Goal: Task Accomplishment & Management: Use online tool/utility

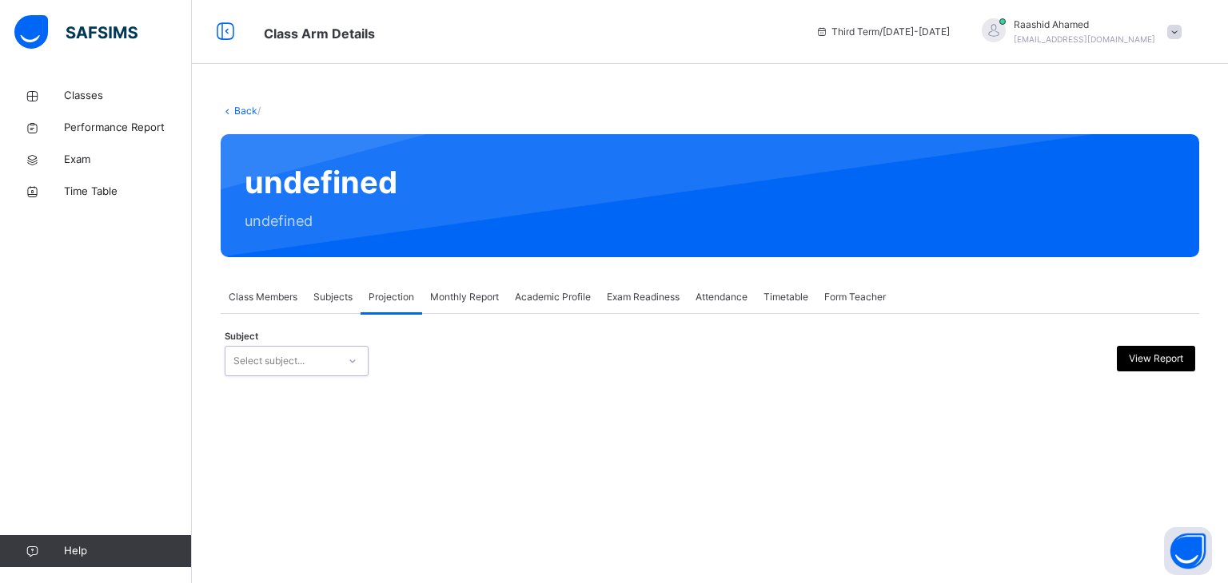
click at [315, 372] on div "Back / undefined undefined Class Members Subjects Projection Monthly Report Aca…" at bounding box center [710, 252] width 1036 height 344
click at [313, 370] on div "Select subject..." at bounding box center [281, 361] width 112 height 25
click at [272, 280] on div "Back / undefined undefined Class Members Subjects Projection Monthly Report Aca…" at bounding box center [710, 252] width 1036 height 344
click at [274, 289] on div "Class Members" at bounding box center [263, 297] width 85 height 32
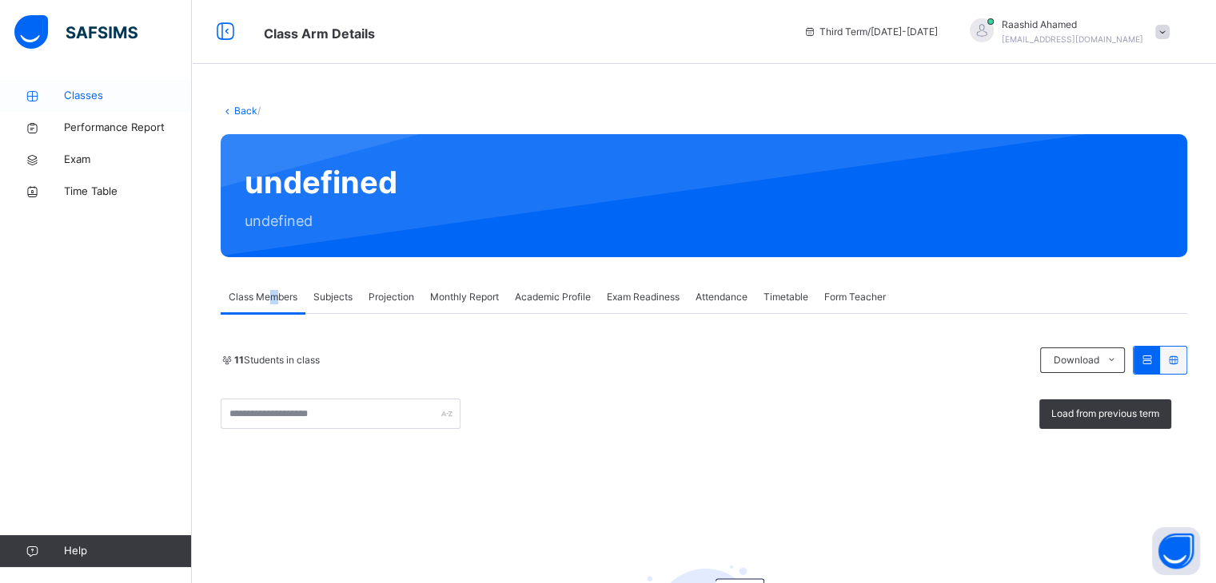
click at [118, 93] on span "Classes" at bounding box center [128, 96] width 128 height 16
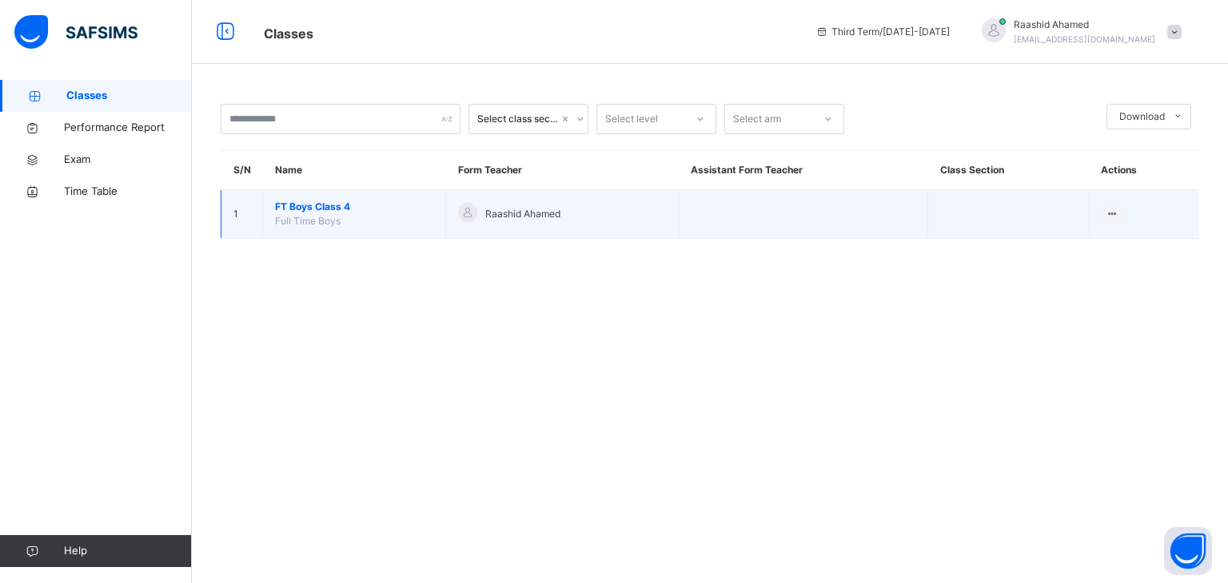
click at [304, 200] on span "FT Boys Class 4" at bounding box center [354, 207] width 158 height 14
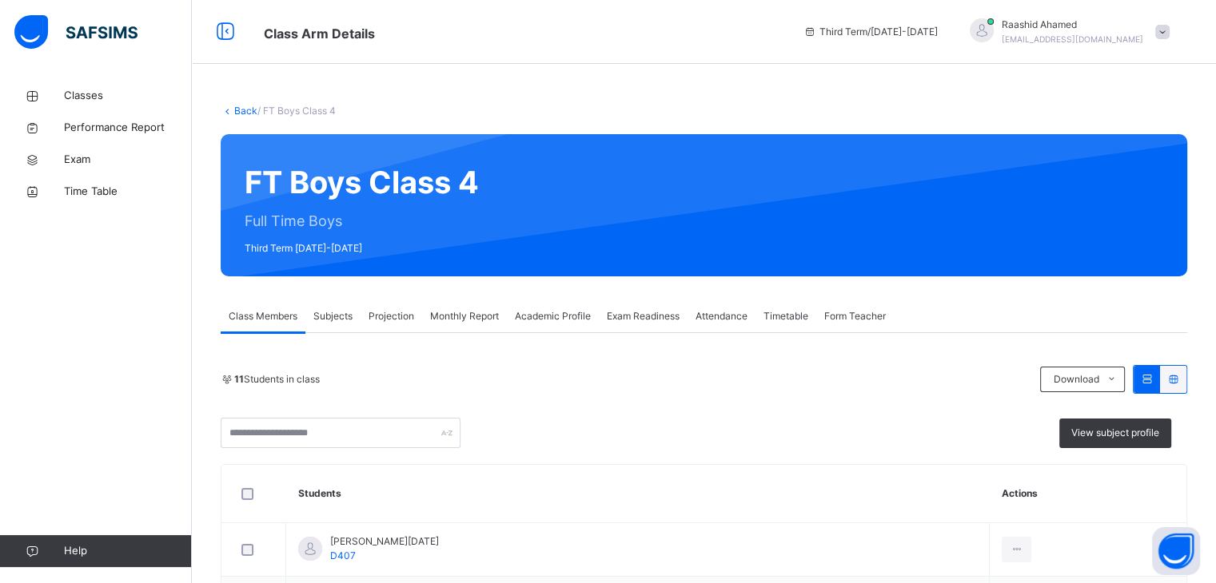
click at [400, 318] on span "Projection" at bounding box center [391, 316] width 46 height 14
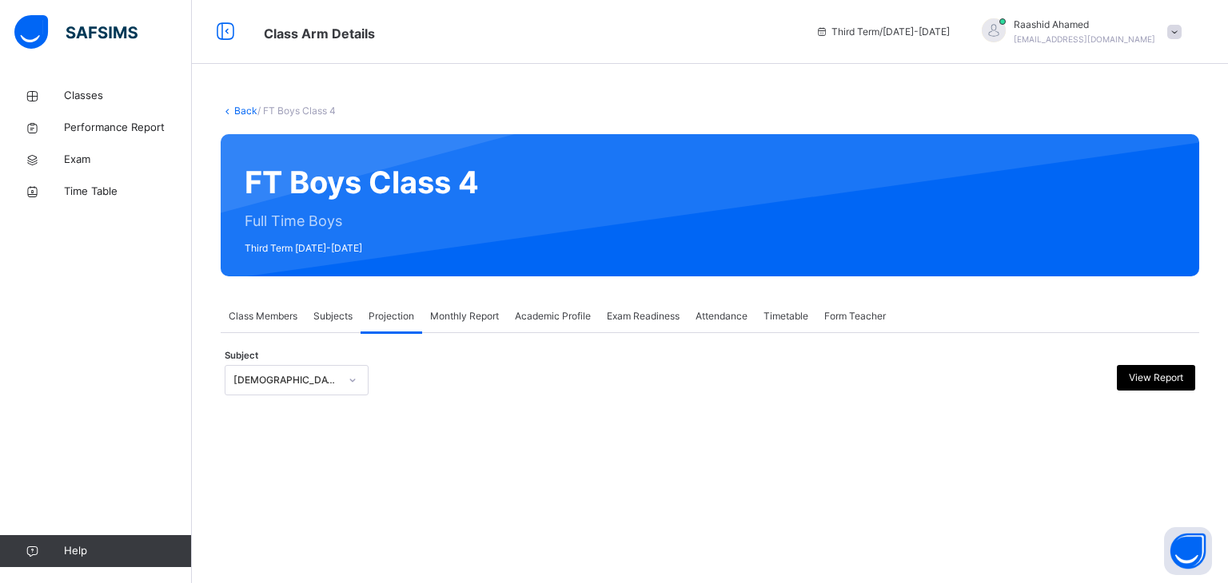
click at [324, 404] on div at bounding box center [710, 408] width 970 height 8
click at [324, 375] on div "[DEMOGRAPHIC_DATA] Reading" at bounding box center [286, 380] width 106 height 14
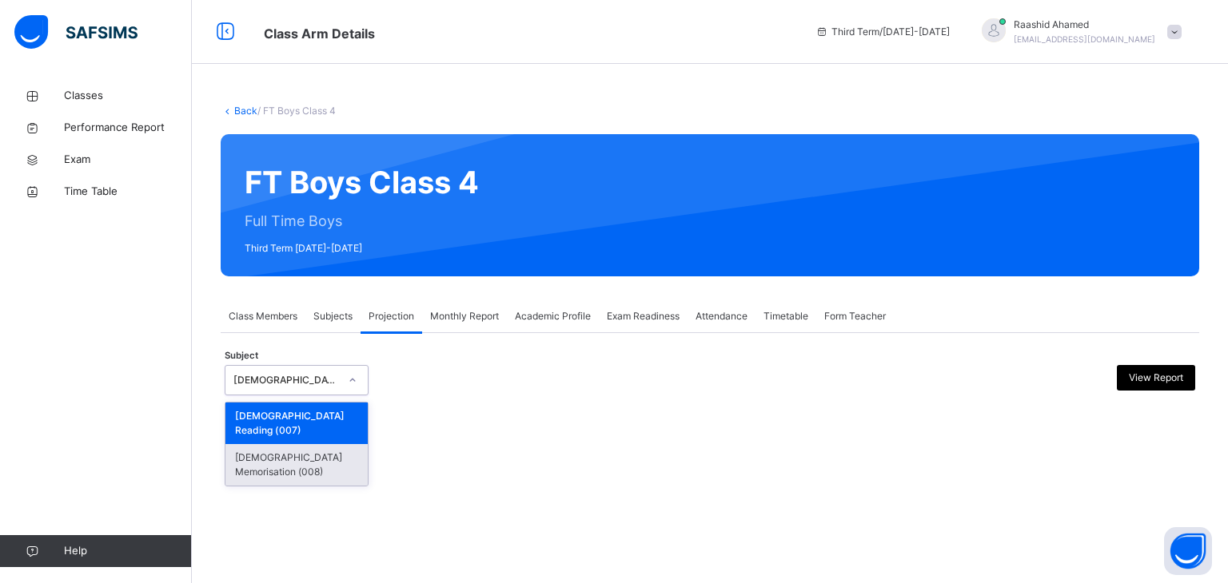
click at [294, 444] on div "[DEMOGRAPHIC_DATA] Memorisation (008)" at bounding box center [296, 465] width 142 height 42
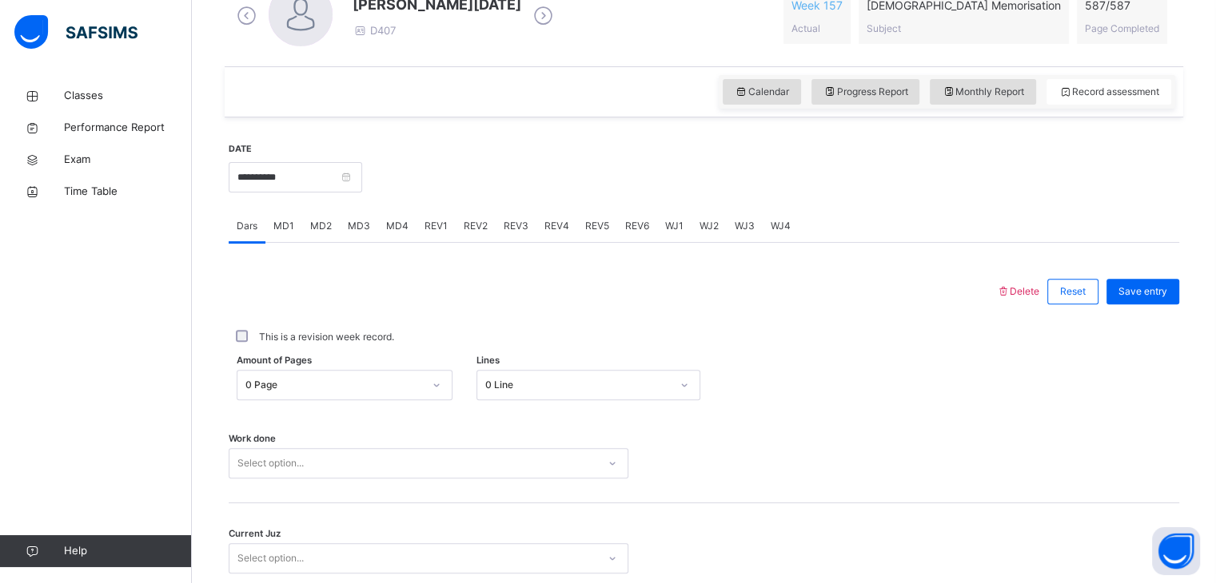
scroll to position [617, 0]
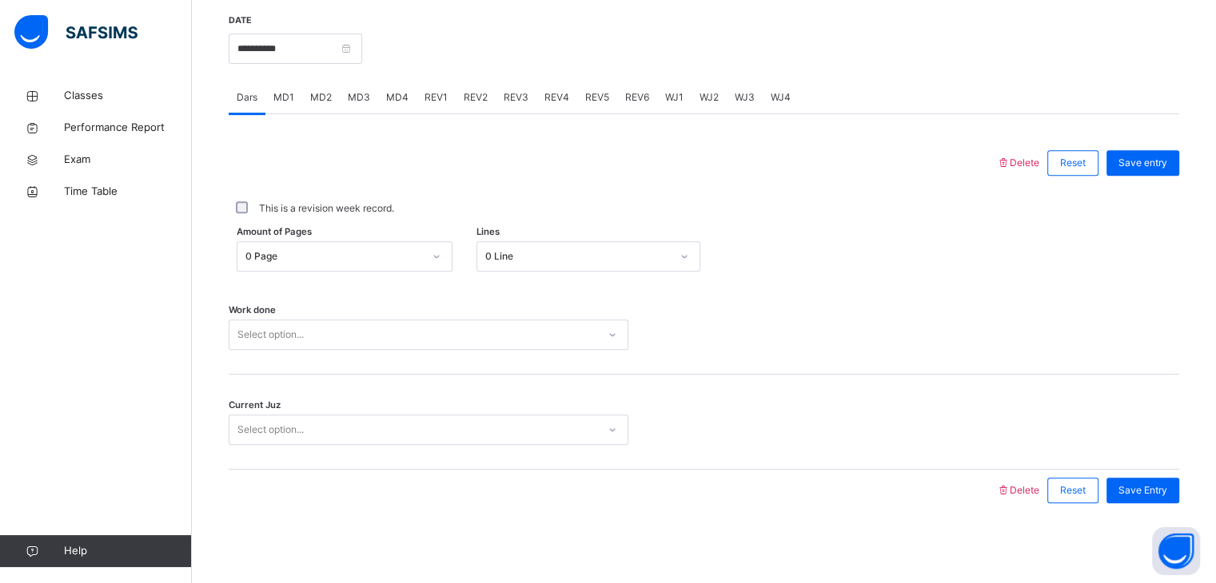
click at [257, 323] on div "Select option..." at bounding box center [429, 335] width 400 height 30
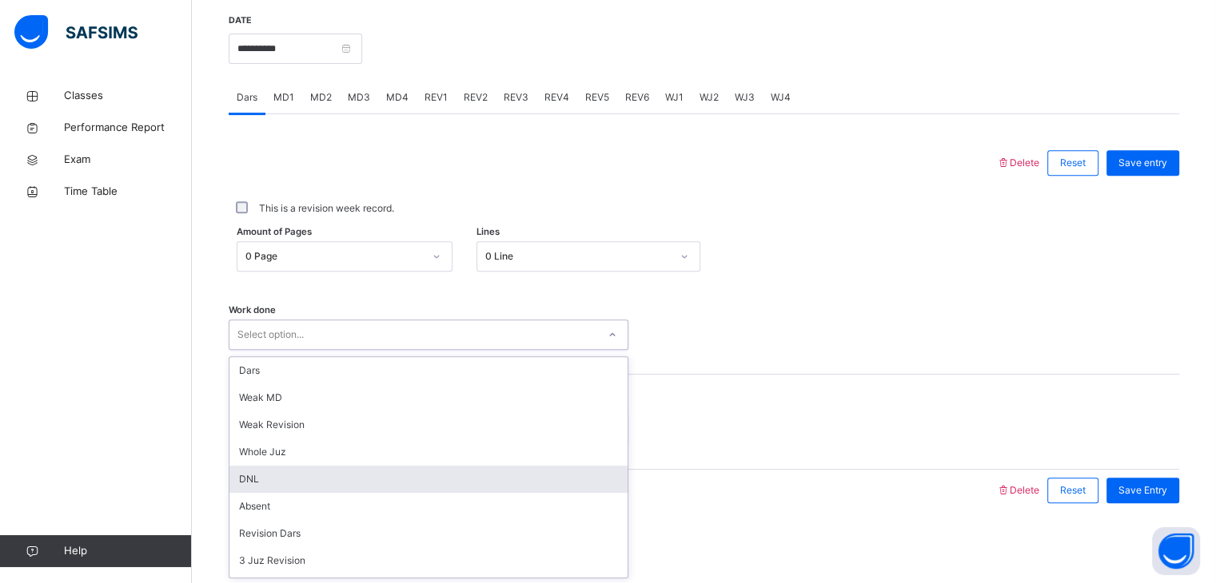
scroll to position [78, 0]
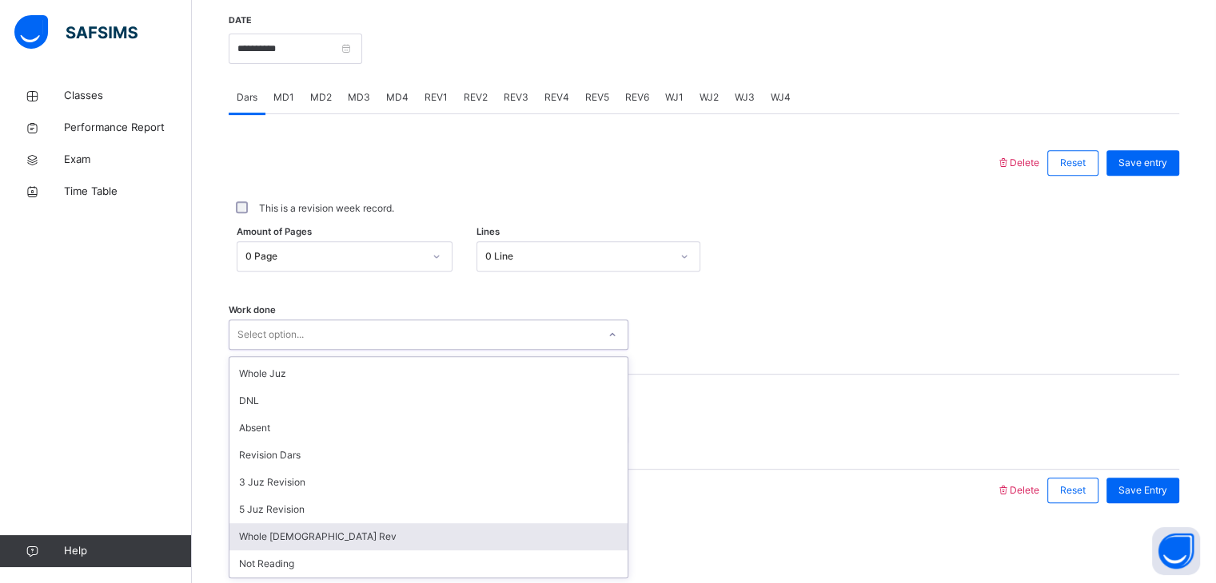
click at [261, 528] on div "Whole [DEMOGRAPHIC_DATA] Rev" at bounding box center [428, 537] width 398 height 27
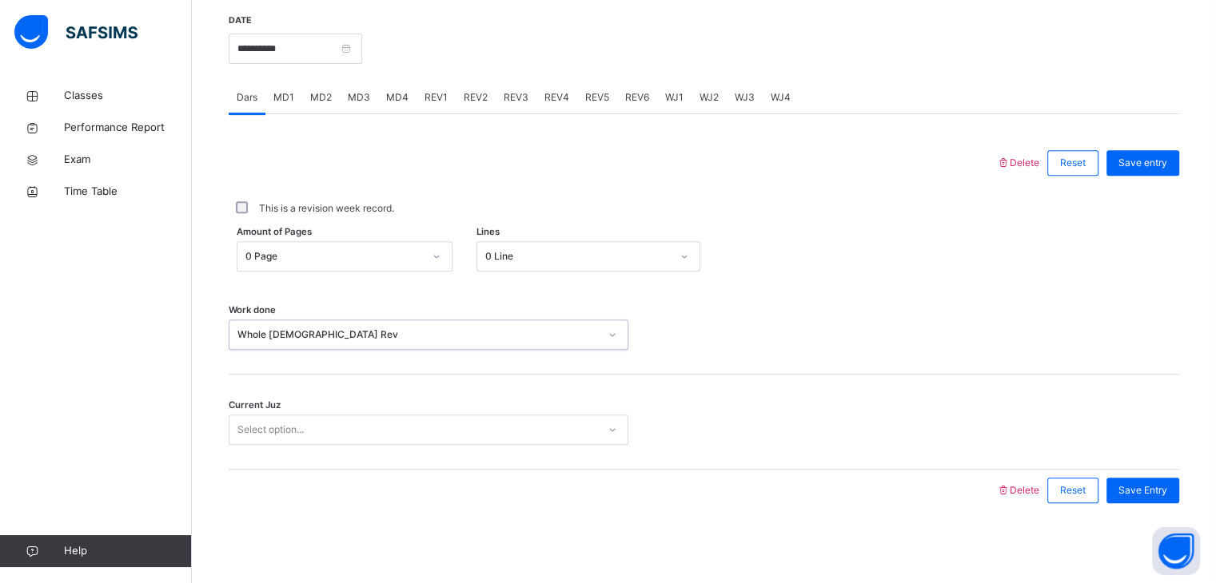
click at [246, 439] on div "Current Juz Select option..." at bounding box center [704, 422] width 950 height 95
click at [276, 424] on div "Select option..." at bounding box center [270, 430] width 66 height 30
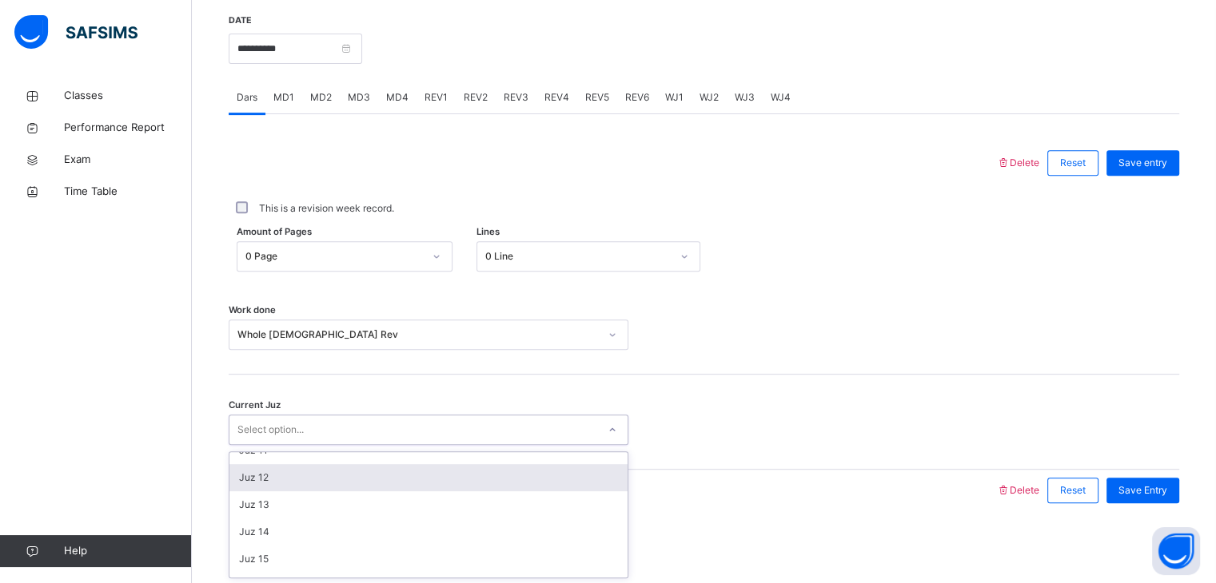
scroll to position [285, 0]
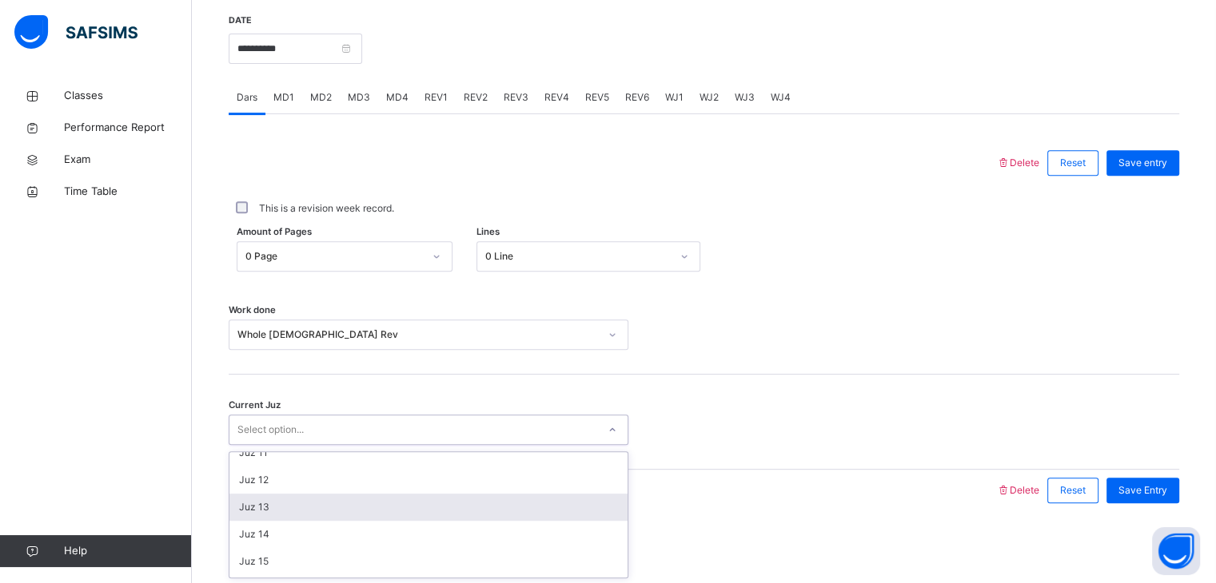
click at [285, 509] on div "Juz 13" at bounding box center [428, 507] width 398 height 27
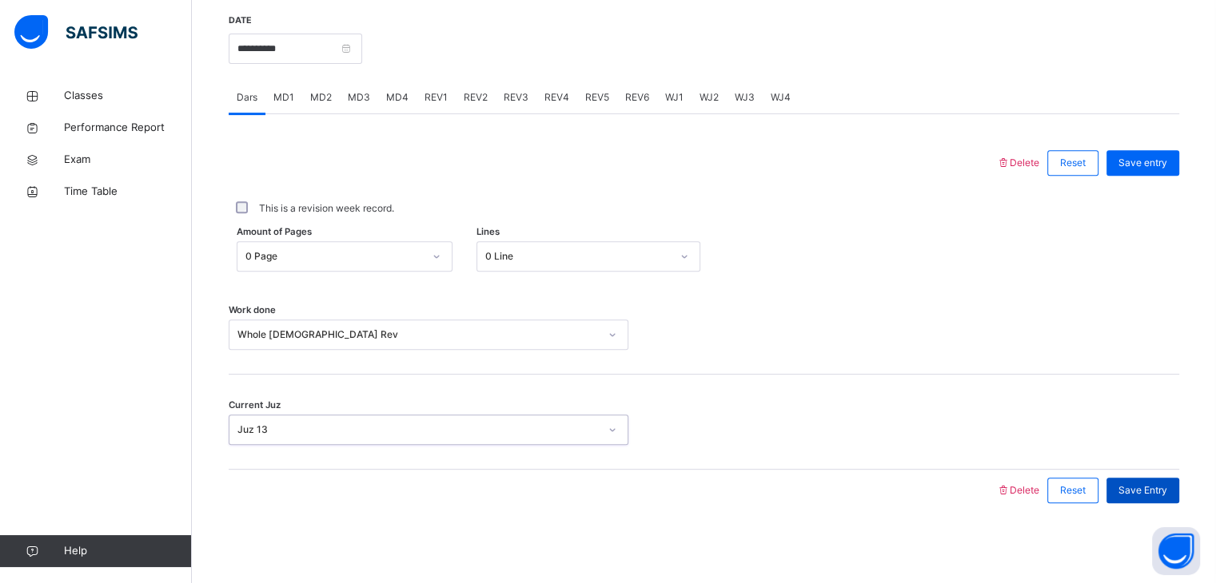
click at [1145, 480] on div "Save Entry" at bounding box center [1142, 491] width 73 height 26
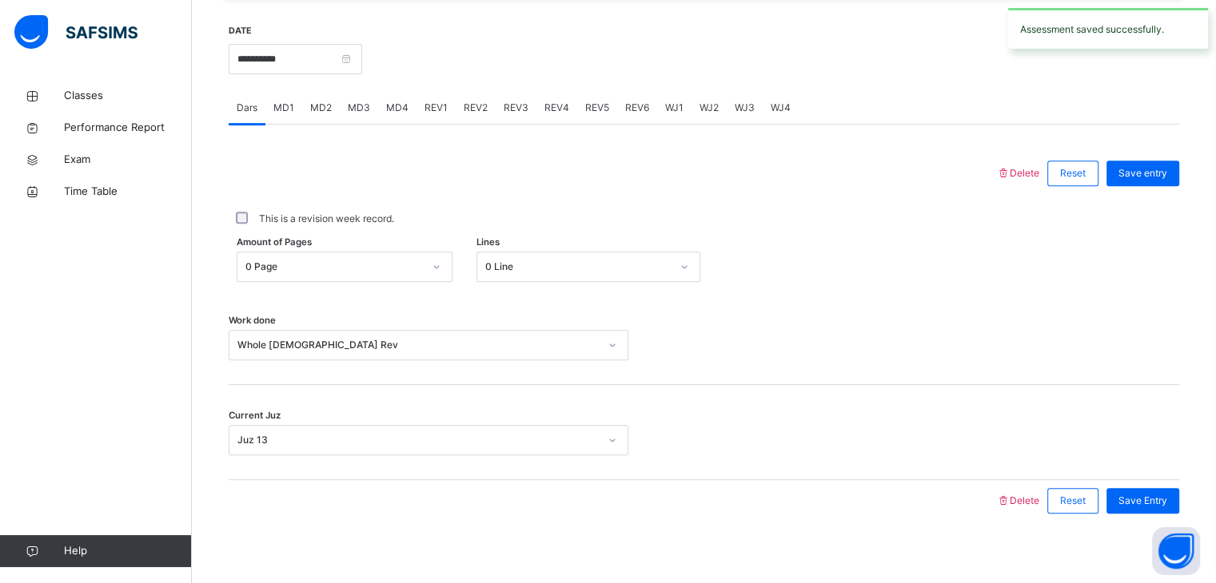
scroll to position [606, 0]
click at [271, 66] on input "**********" at bounding box center [295, 60] width 133 height 30
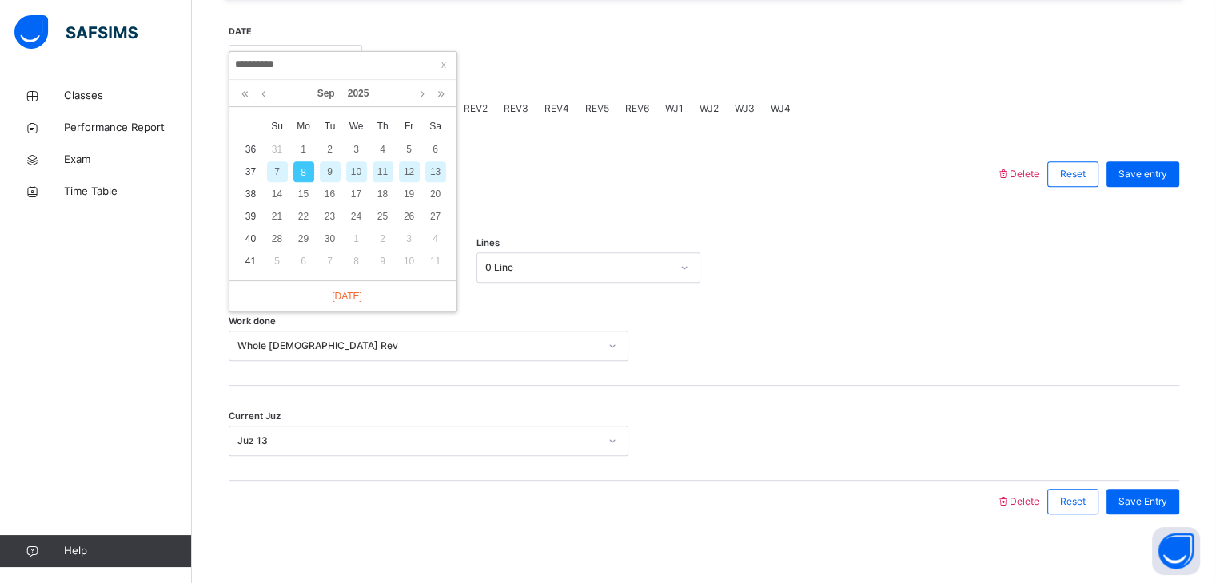
click at [279, 167] on div "7" at bounding box center [277, 171] width 21 height 21
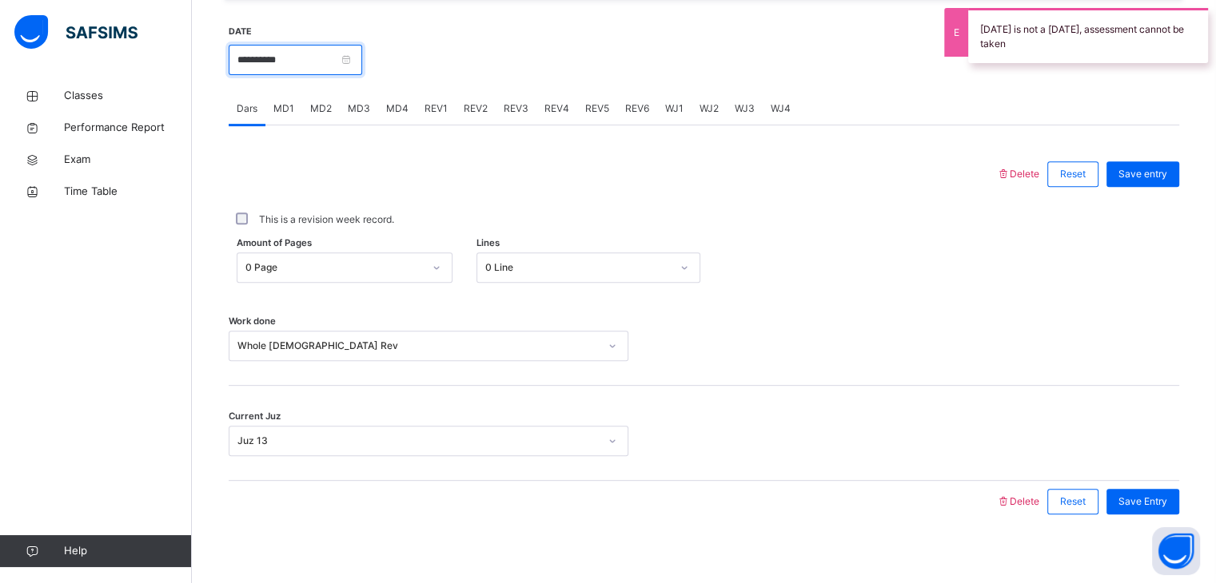
click at [307, 62] on input "**********" at bounding box center [295, 60] width 133 height 30
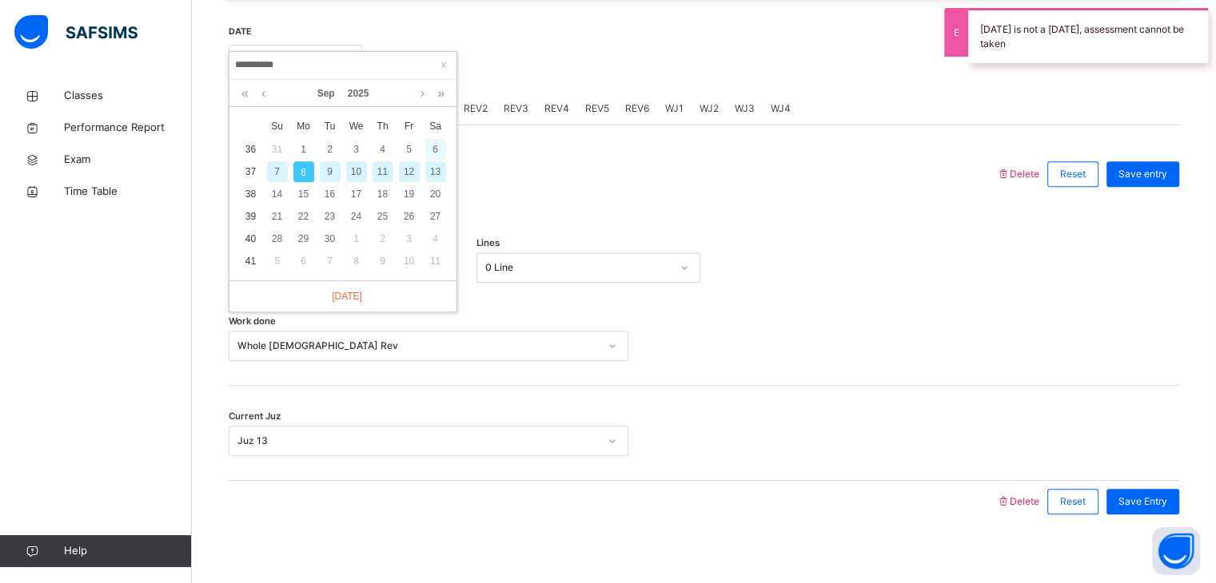
click at [435, 146] on div "6" at bounding box center [435, 149] width 21 height 21
type input "**********"
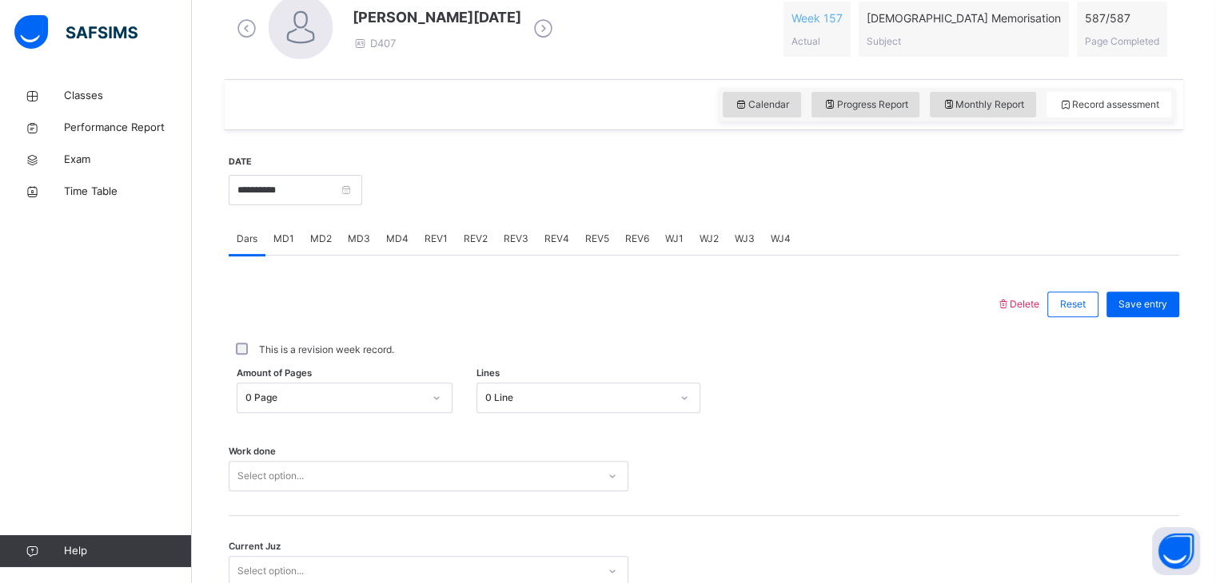
drag, startPoint x: 258, startPoint y: 492, endPoint x: 264, endPoint y: 480, distance: 14.0
click at [264, 483] on div "Work done Select option..." at bounding box center [704, 468] width 950 height 95
click at [267, 480] on div "Select option..." at bounding box center [429, 476] width 400 height 30
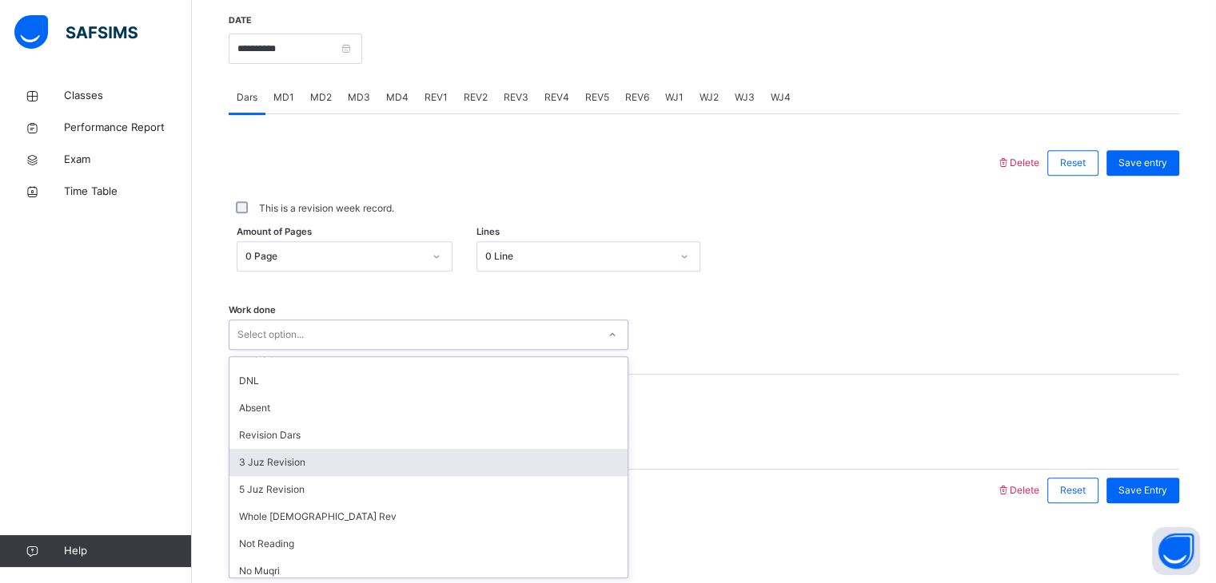
scroll to position [125, 0]
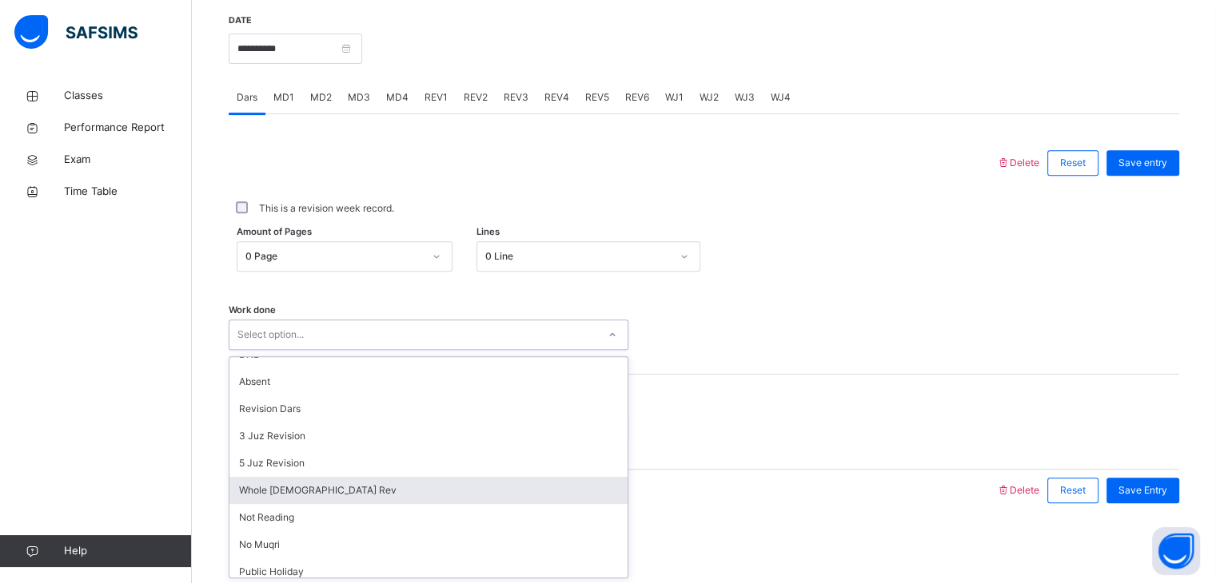
click at [254, 489] on div "Whole [DEMOGRAPHIC_DATA] Rev" at bounding box center [428, 490] width 398 height 27
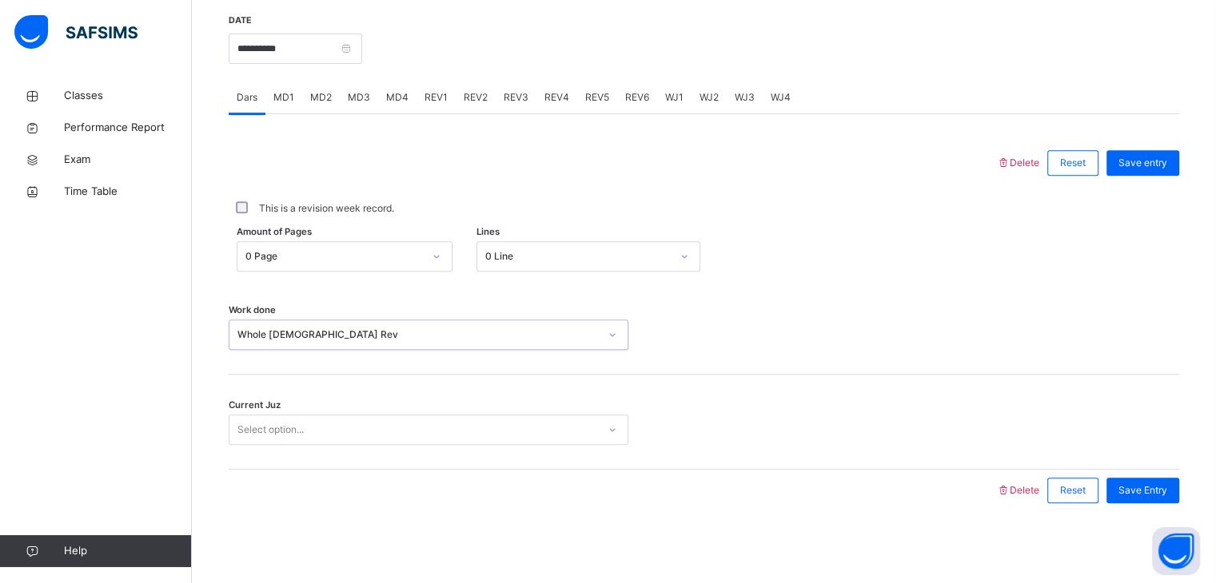
click at [257, 426] on div "Select option..." at bounding box center [270, 430] width 66 height 30
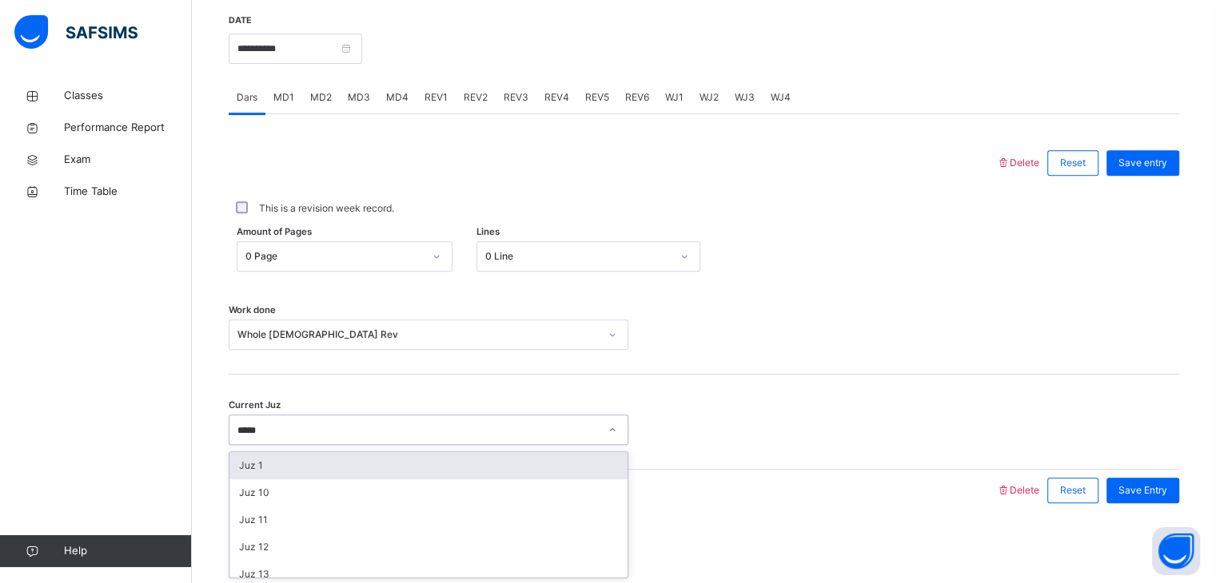
type input "******"
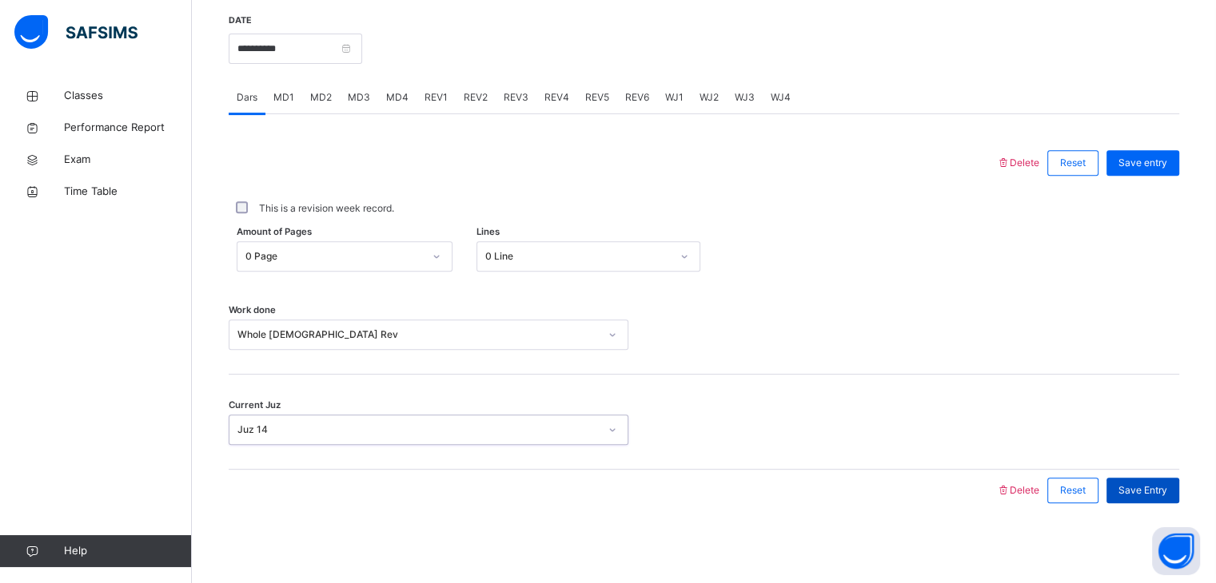
click at [1133, 488] on span "Save Entry" at bounding box center [1142, 491] width 49 height 14
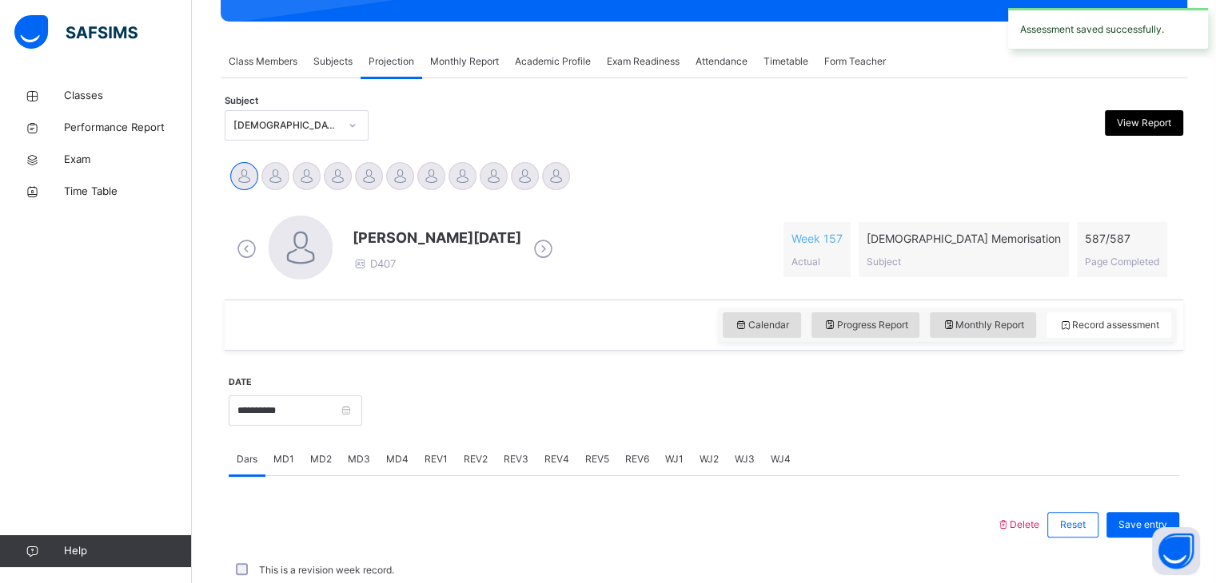
scroll to position [617, 0]
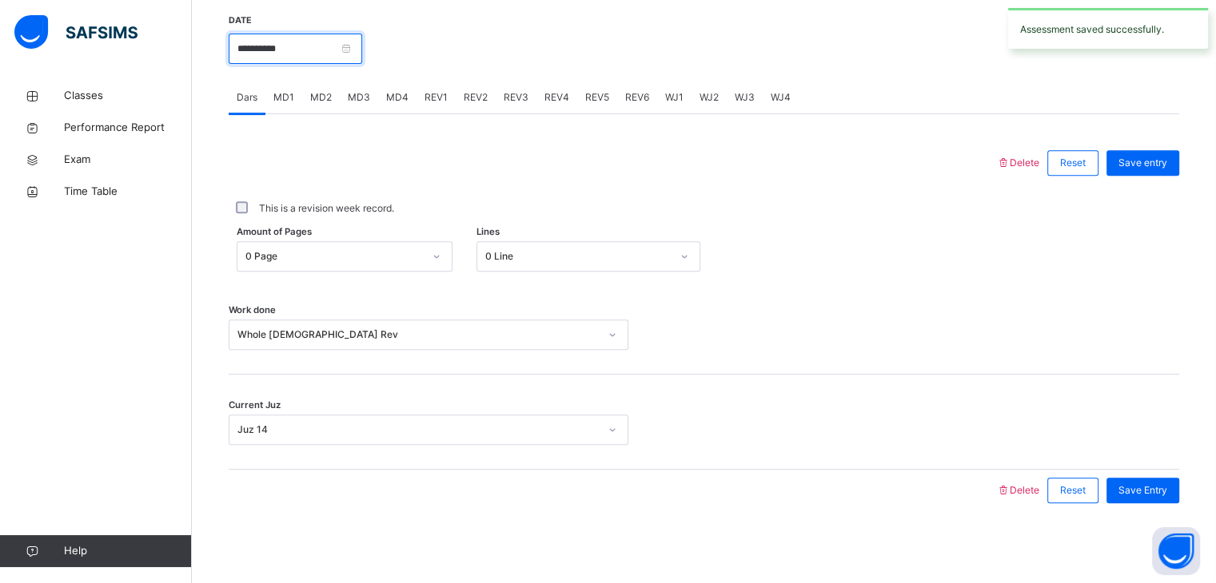
click at [279, 58] on input "**********" at bounding box center [295, 49] width 133 height 30
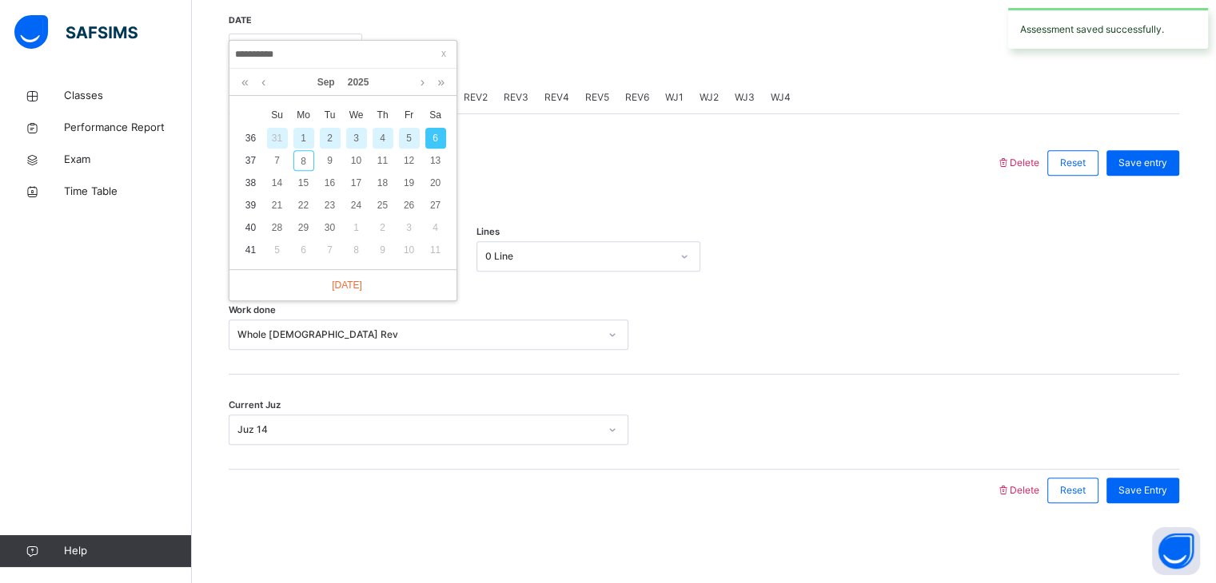
click at [404, 140] on div "5" at bounding box center [409, 138] width 21 height 21
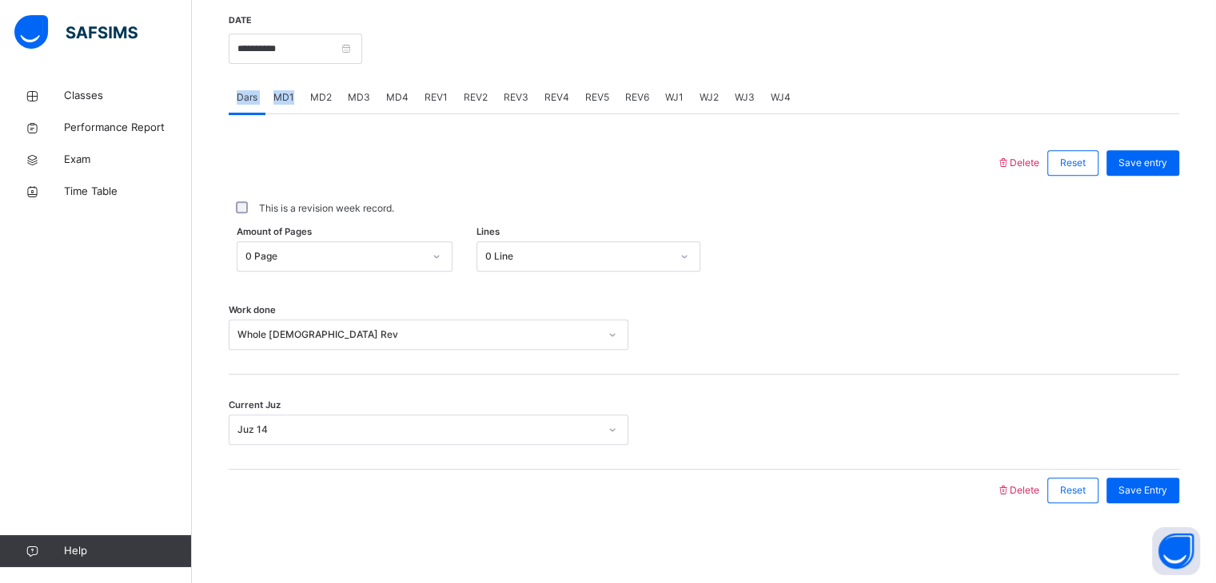
click at [299, 77] on div "**********" at bounding box center [704, 262] width 950 height 531
click at [297, 59] on input "**********" at bounding box center [295, 49] width 133 height 30
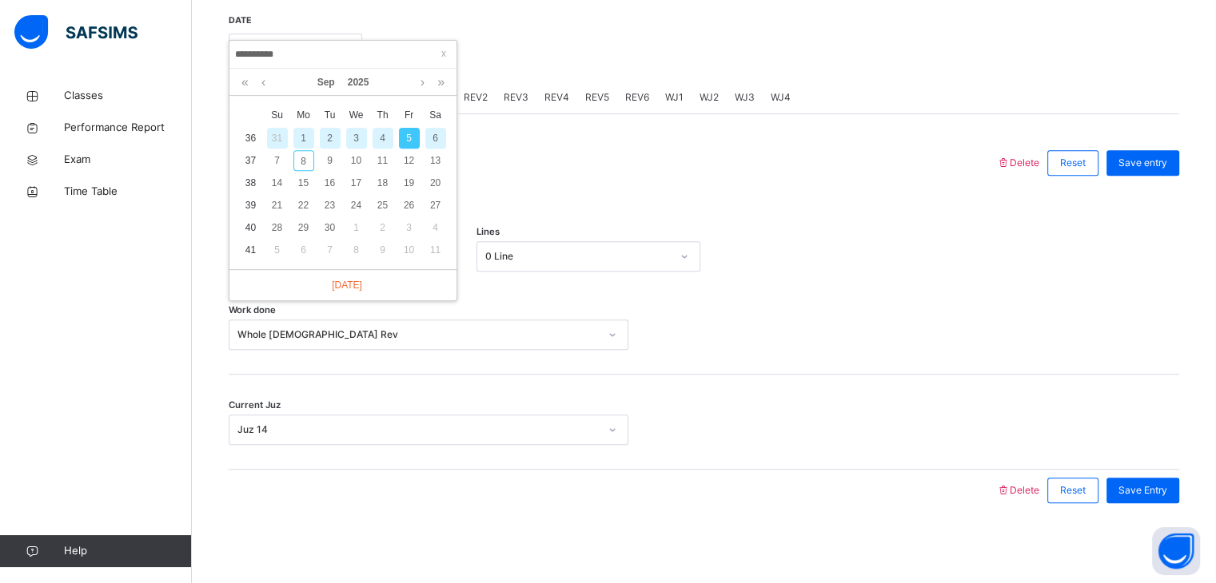
click at [376, 143] on td "4" at bounding box center [382, 138] width 26 height 22
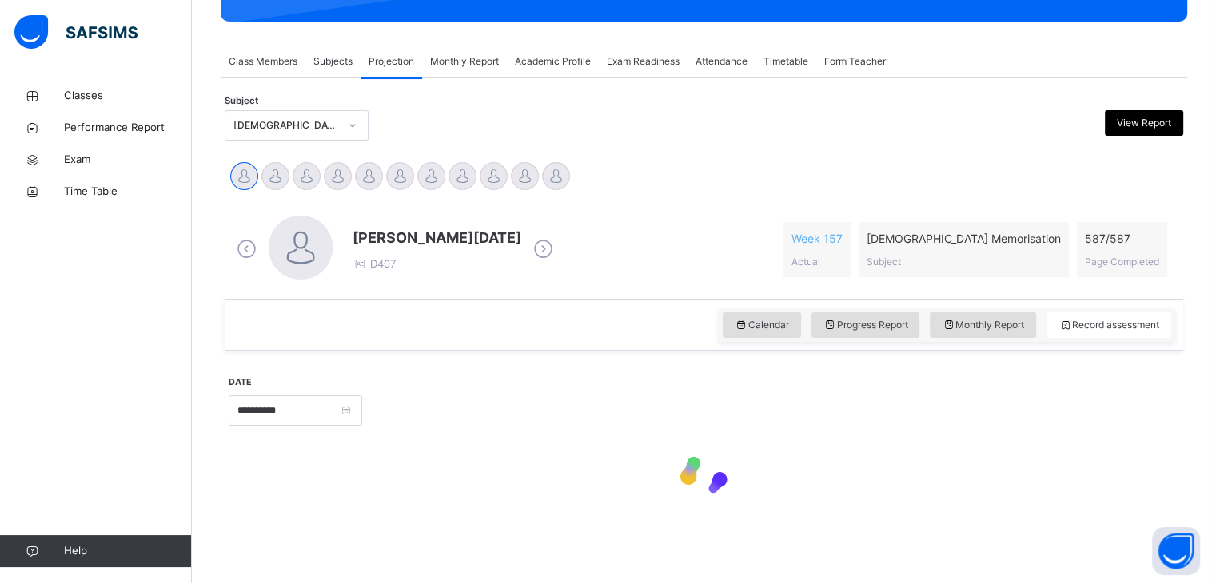
type input "**********"
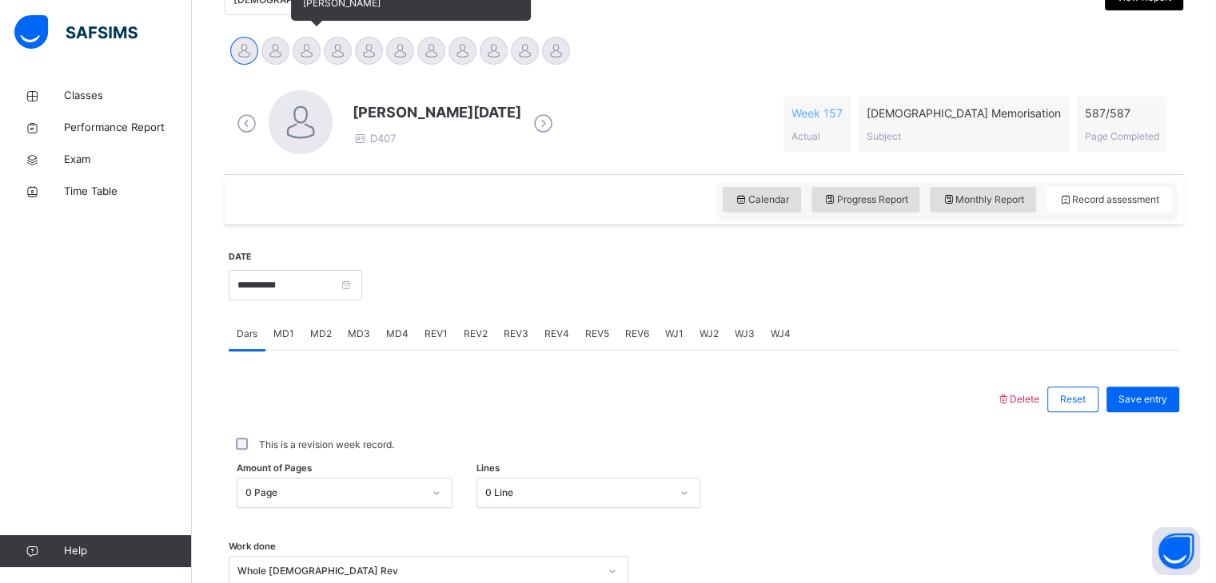
click at [306, 47] on div at bounding box center [307, 51] width 28 height 28
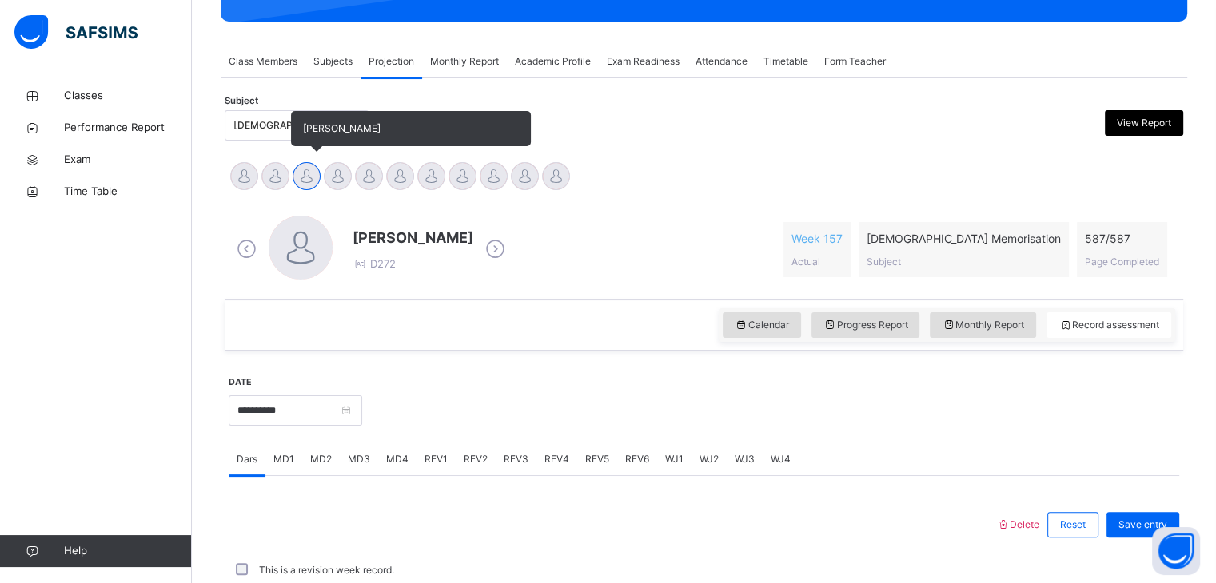
scroll to position [380, 0]
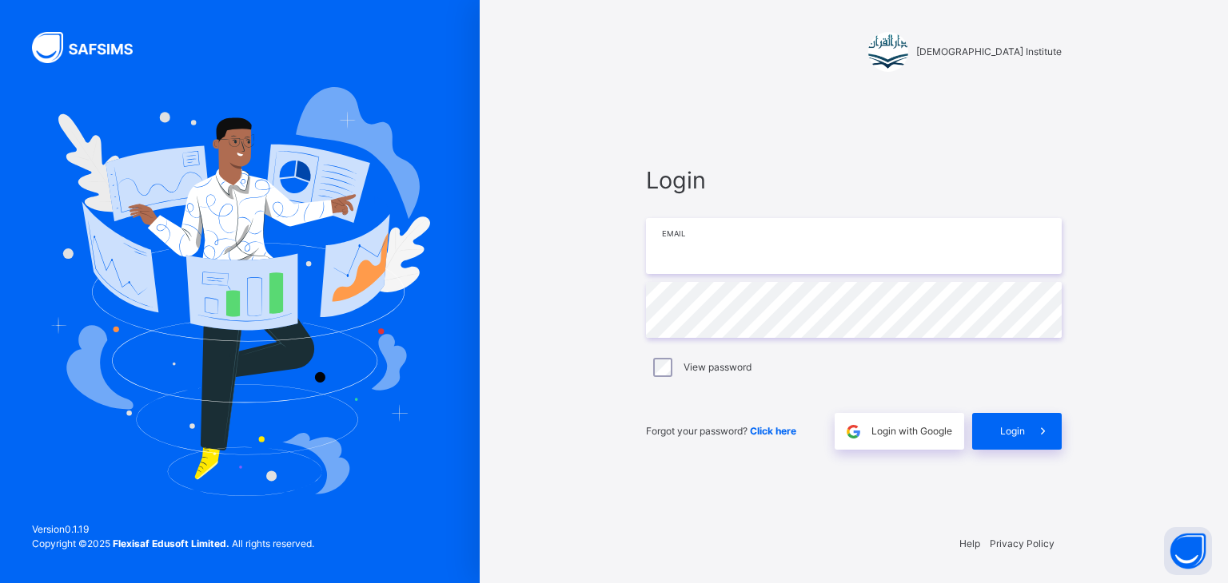
type input "**********"
click at [1060, 440] on span at bounding box center [1043, 431] width 37 height 37
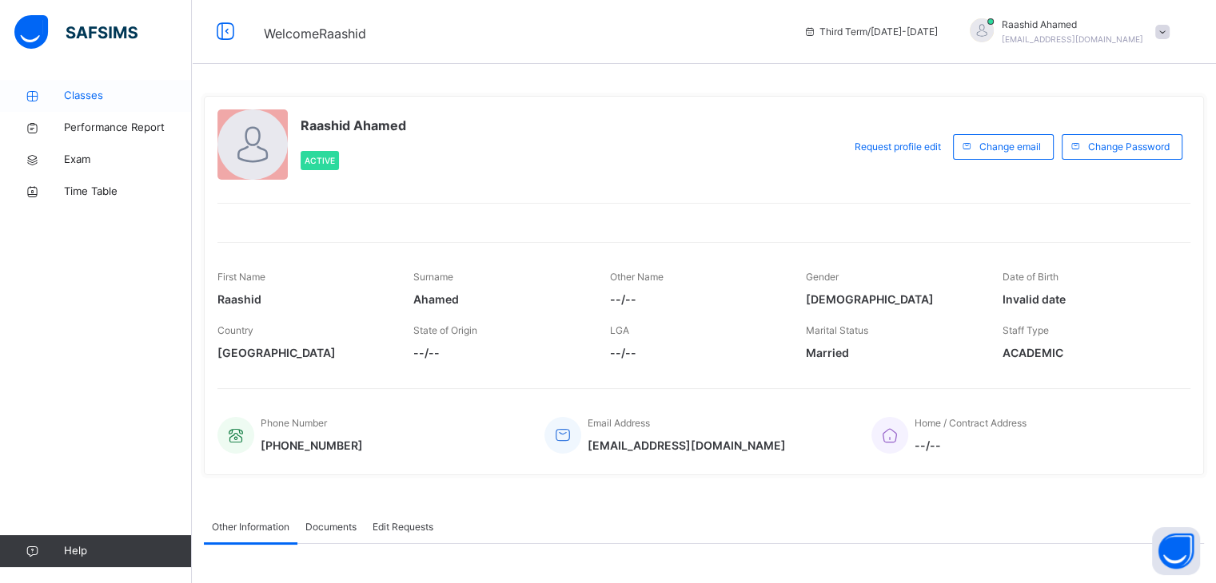
click at [77, 94] on span "Classes" at bounding box center [128, 96] width 128 height 16
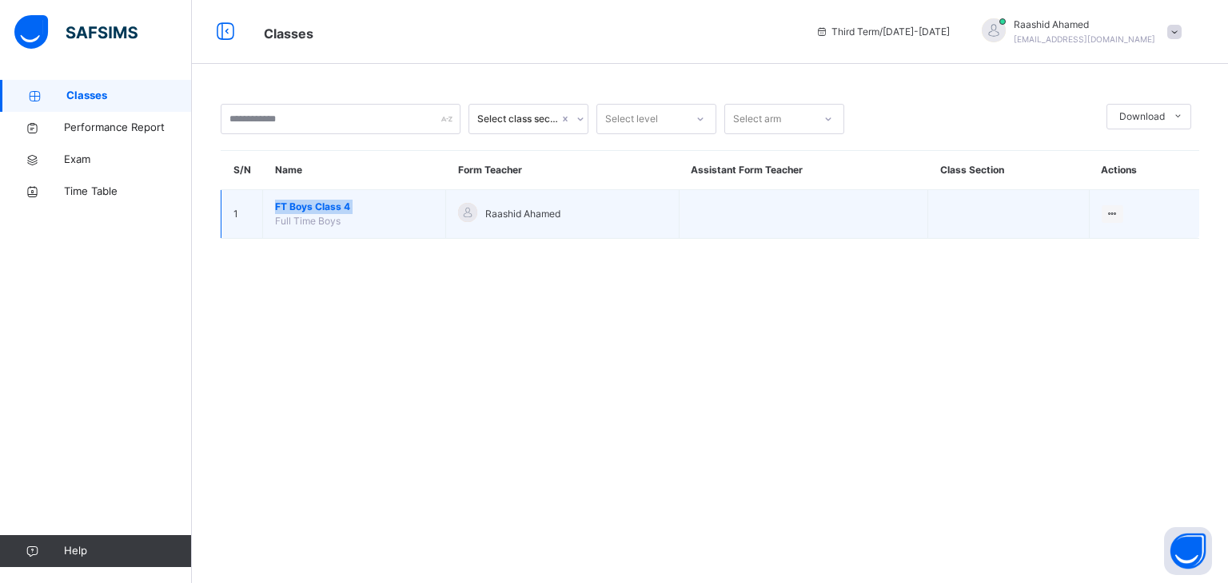
click at [266, 212] on td "FT Boys Class 4 Full Time Boys" at bounding box center [354, 214] width 183 height 49
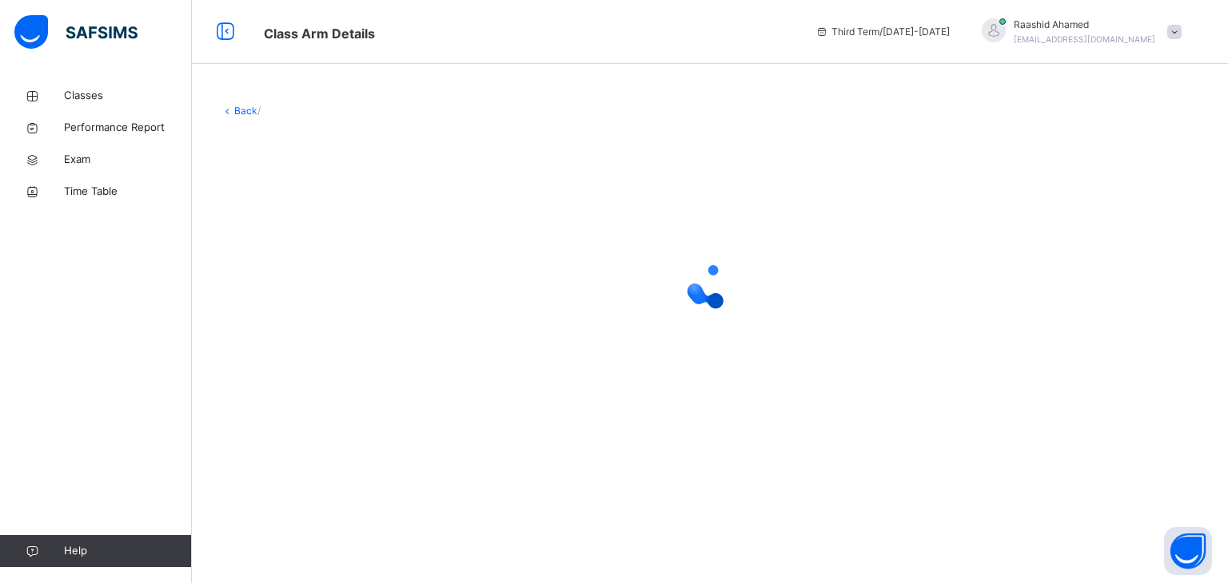
click at [319, 193] on div at bounding box center [710, 286] width 978 height 304
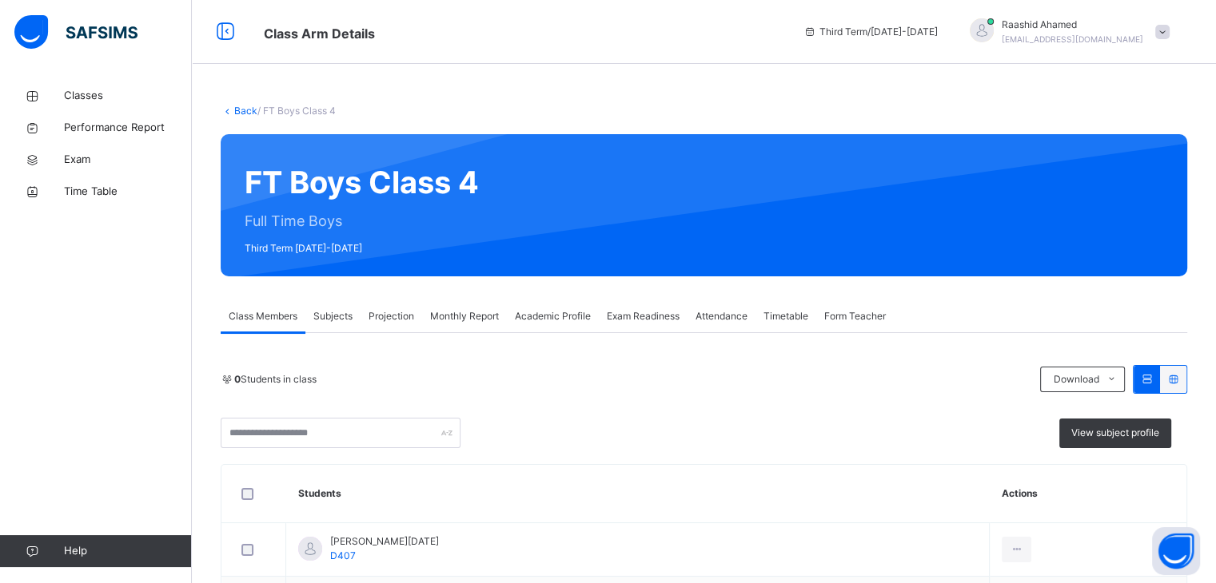
click at [367, 321] on div "Projection" at bounding box center [391, 317] width 62 height 32
click at [384, 323] on span "Projection" at bounding box center [391, 316] width 46 height 14
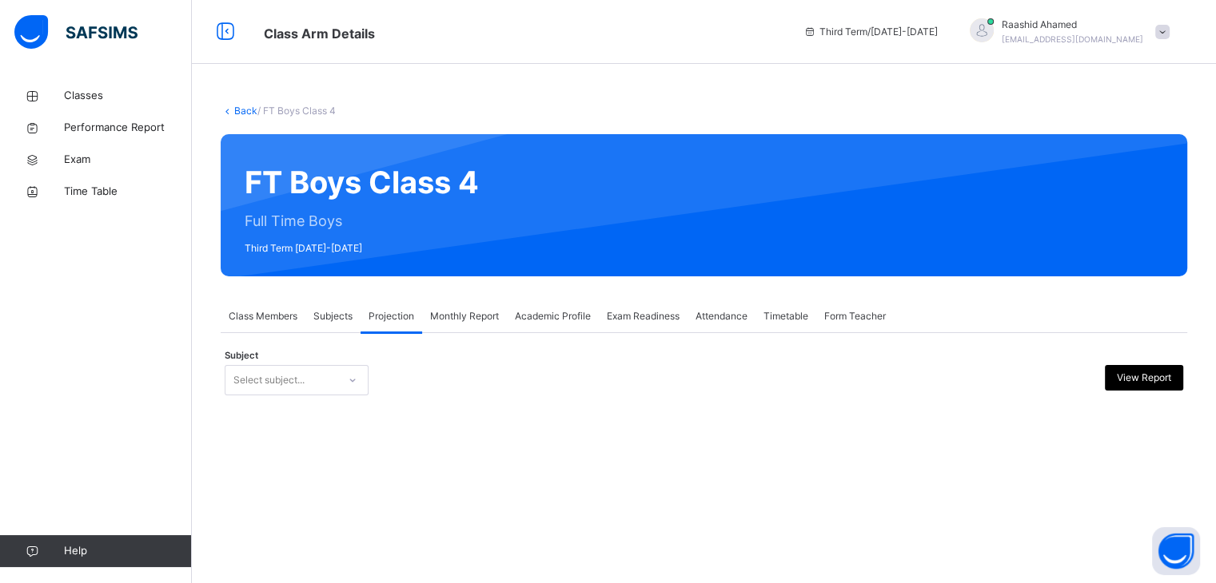
click at [324, 372] on div "Select subject..." at bounding box center [281, 380] width 112 height 25
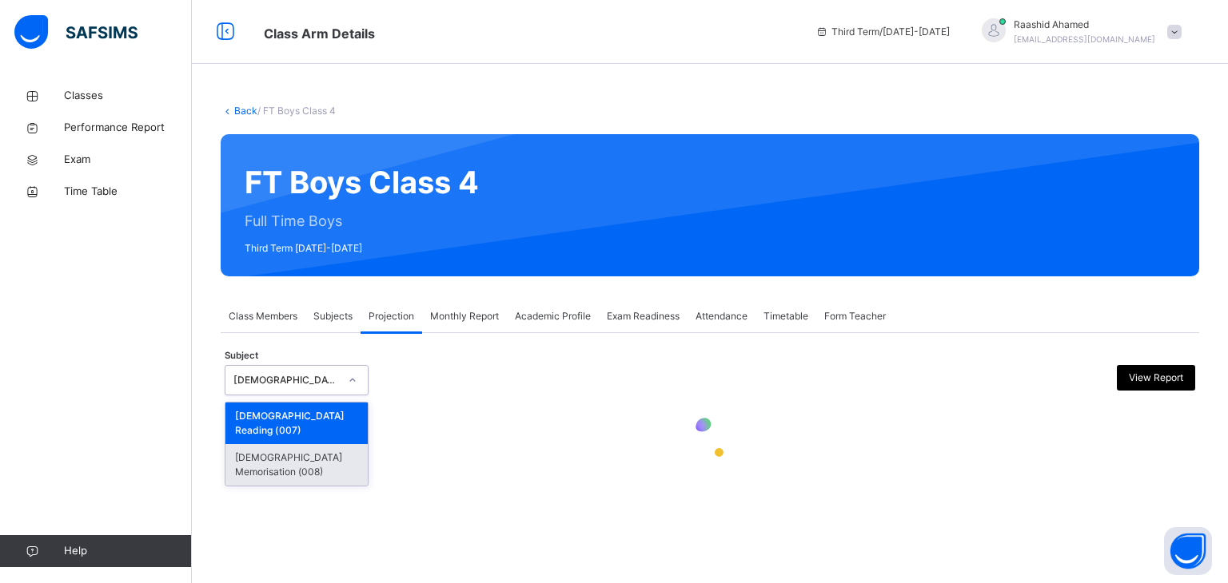
click at [312, 460] on div at bounding box center [710, 442] width 970 height 68
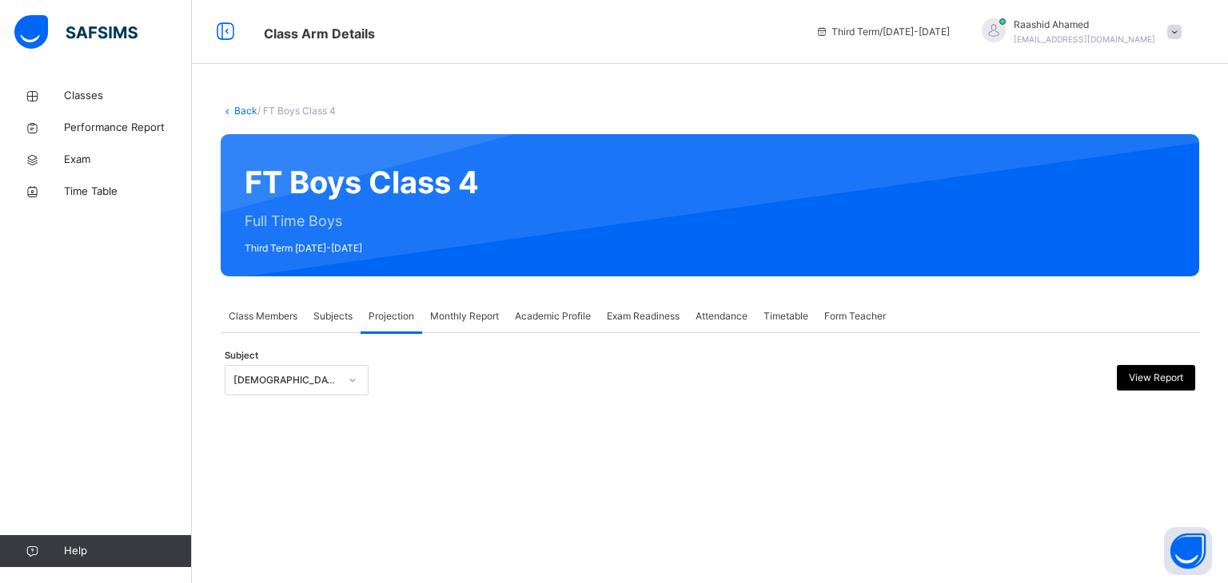
click at [310, 444] on div "Back / FT Boys Class 4 FT Boys Class 4 Full Time Boys Third Term [DATE]-[DATE] …" at bounding box center [710, 266] width 1036 height 372
click at [307, 368] on div "[DEMOGRAPHIC_DATA] Reading" at bounding box center [297, 380] width 144 height 30
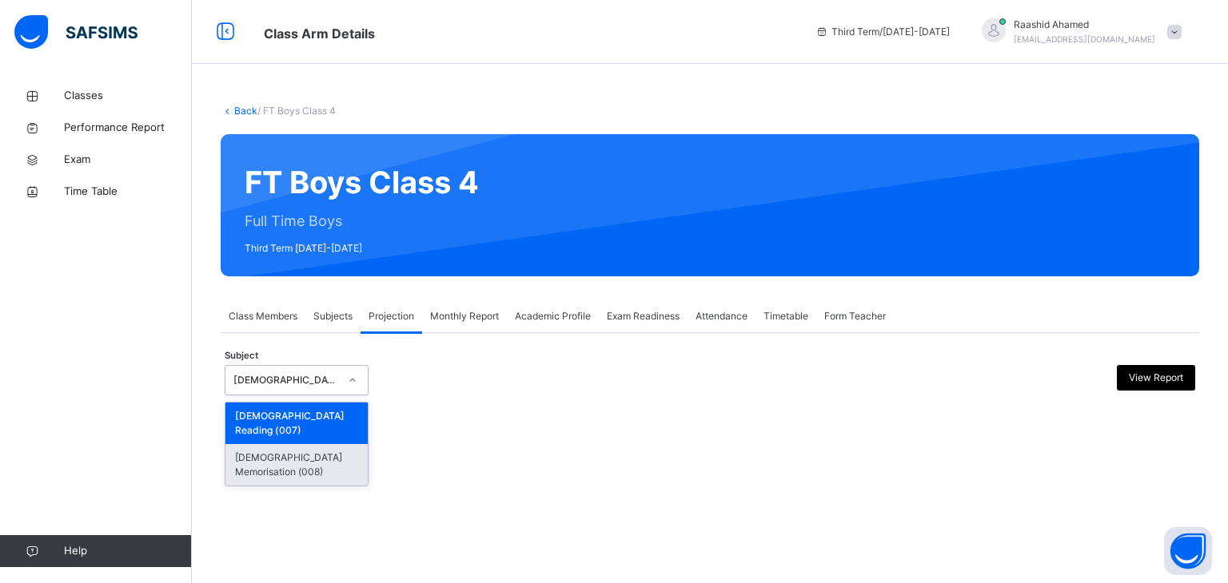
click at [305, 452] on div "[DEMOGRAPHIC_DATA] Memorisation (008)" at bounding box center [296, 465] width 142 height 42
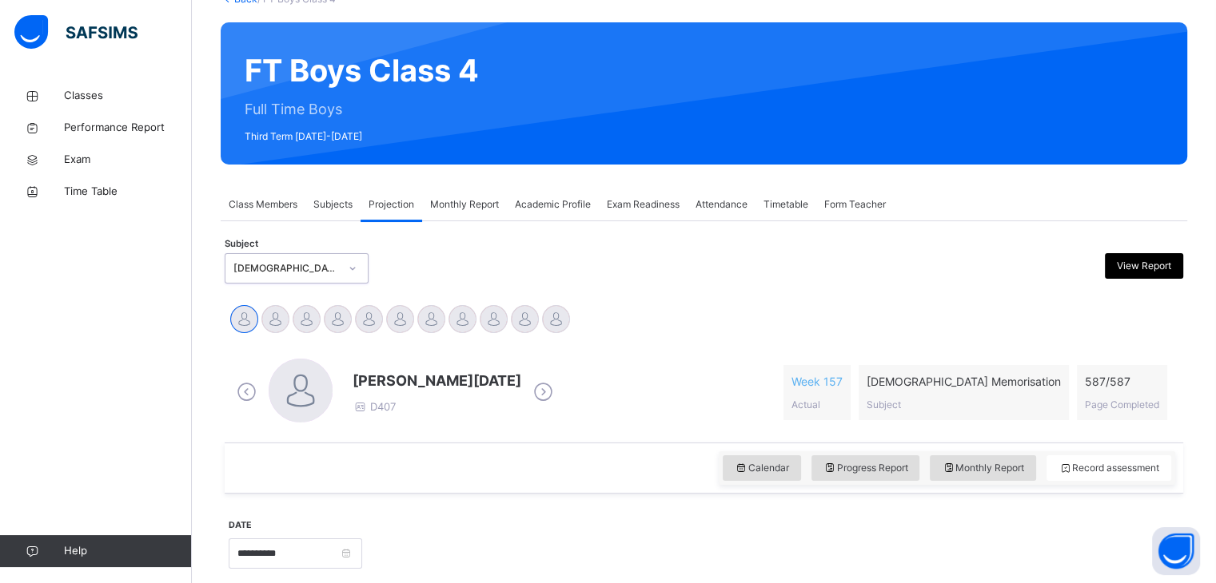
scroll to position [255, 0]
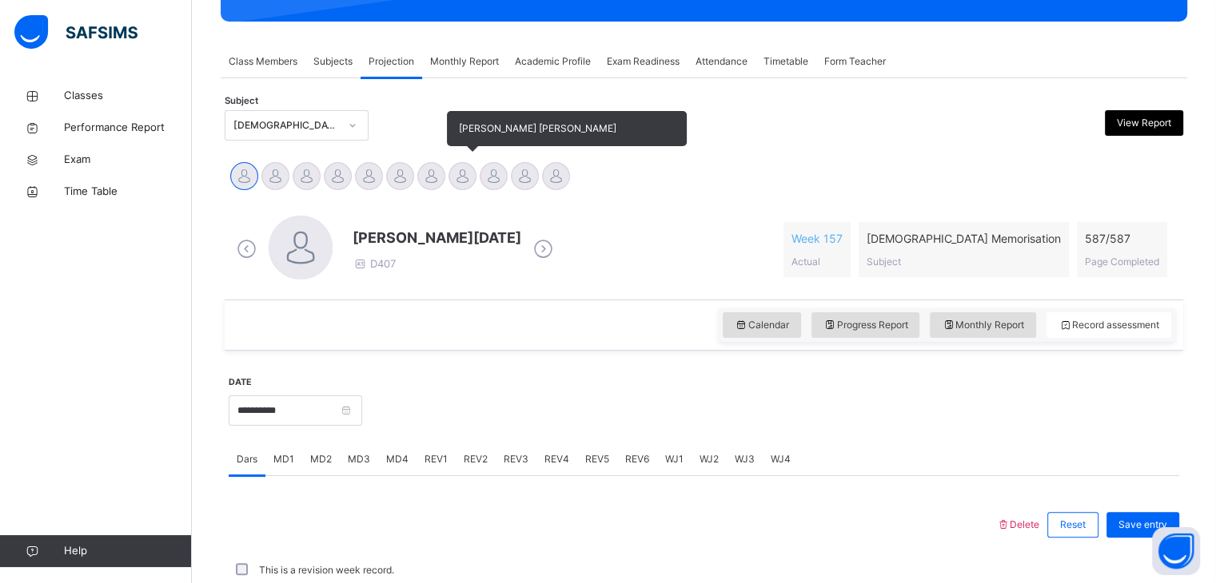
click at [460, 172] on div at bounding box center [462, 176] width 28 height 28
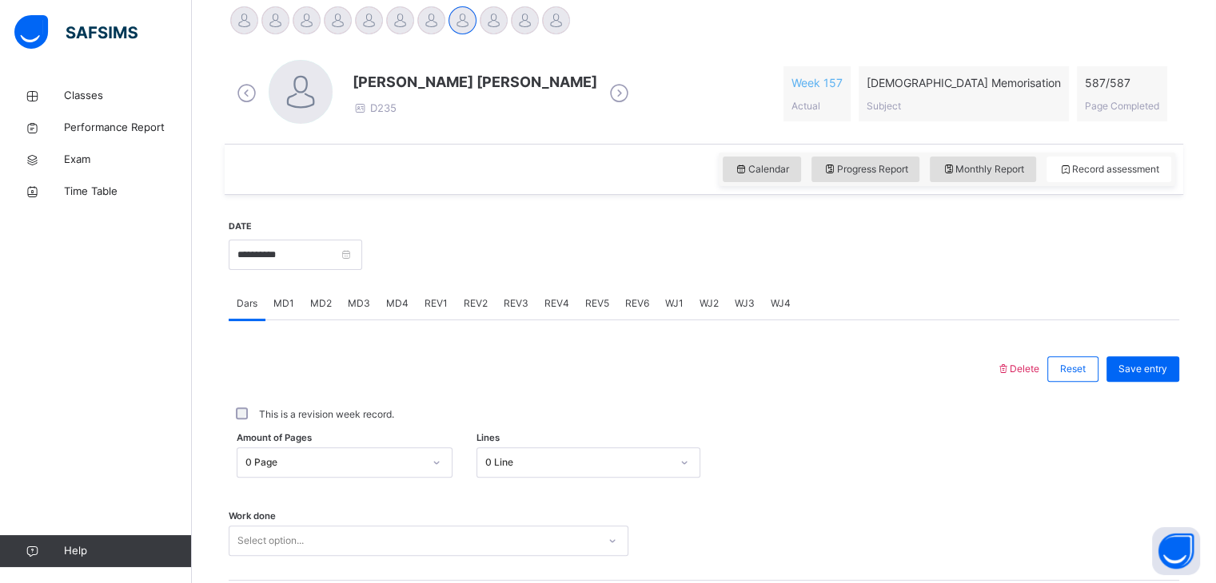
click at [340, 550] on div "Select option..." at bounding box center [429, 541] width 400 height 30
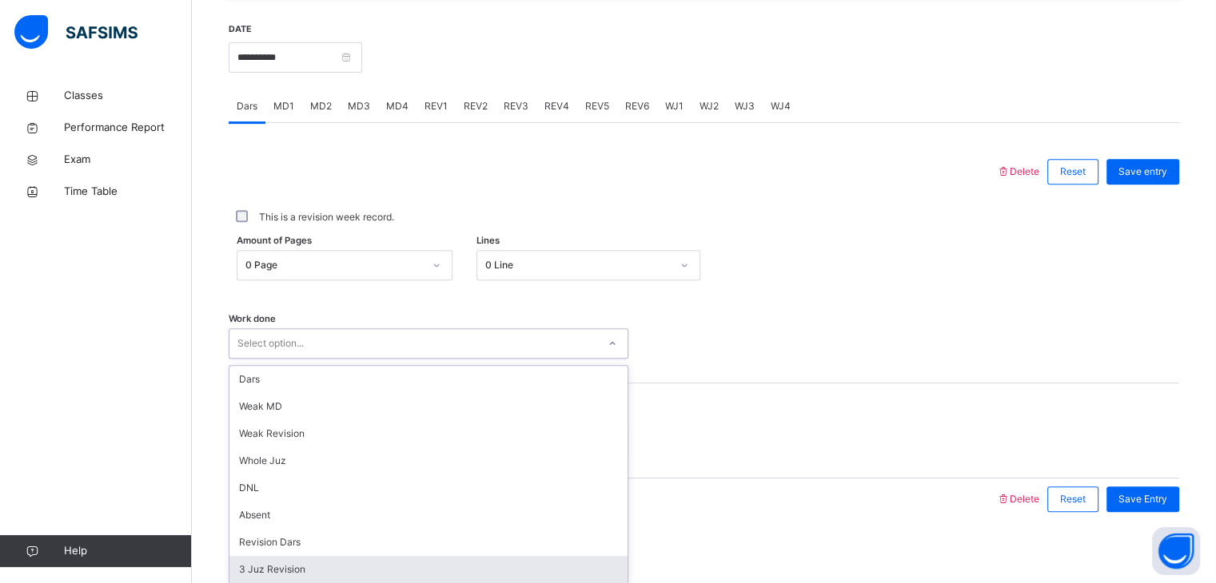
scroll to position [617, 0]
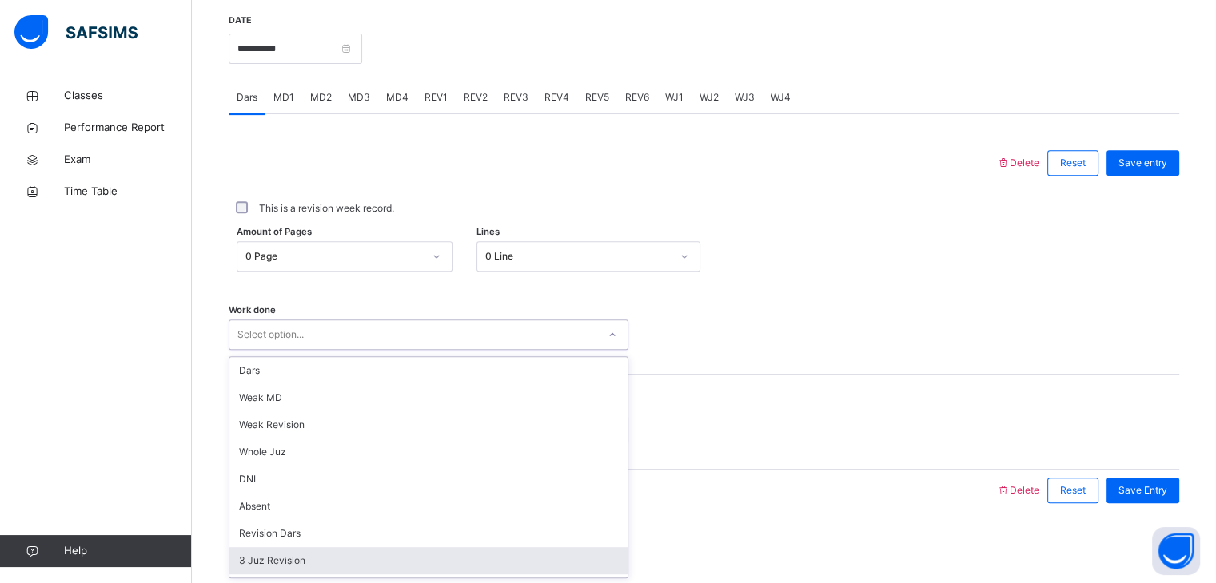
type input "*"
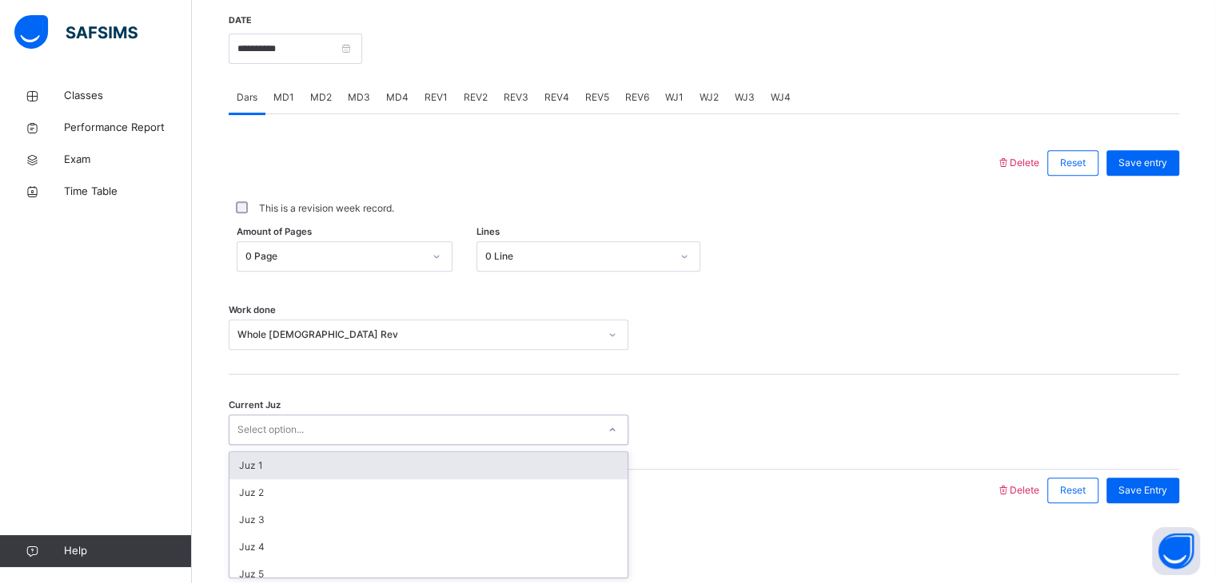
click at [370, 444] on div "Select option..." at bounding box center [429, 430] width 400 height 30
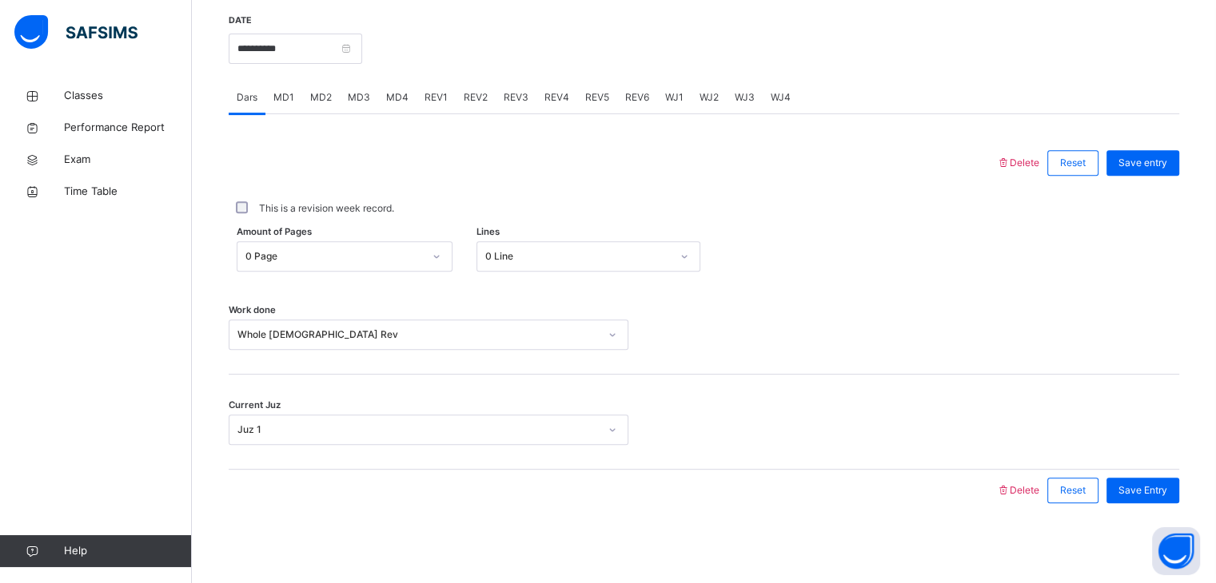
drag, startPoint x: 1189, startPoint y: 484, endPoint x: 1156, endPoint y: 469, distance: 36.5
click at [1179, 474] on div "Save Entry" at bounding box center [1138, 491] width 81 height 42
click at [1092, 448] on div "Current Juz Juz 1" at bounding box center [704, 422] width 950 height 95
click at [1141, 488] on span "Save Entry" at bounding box center [1142, 491] width 49 height 14
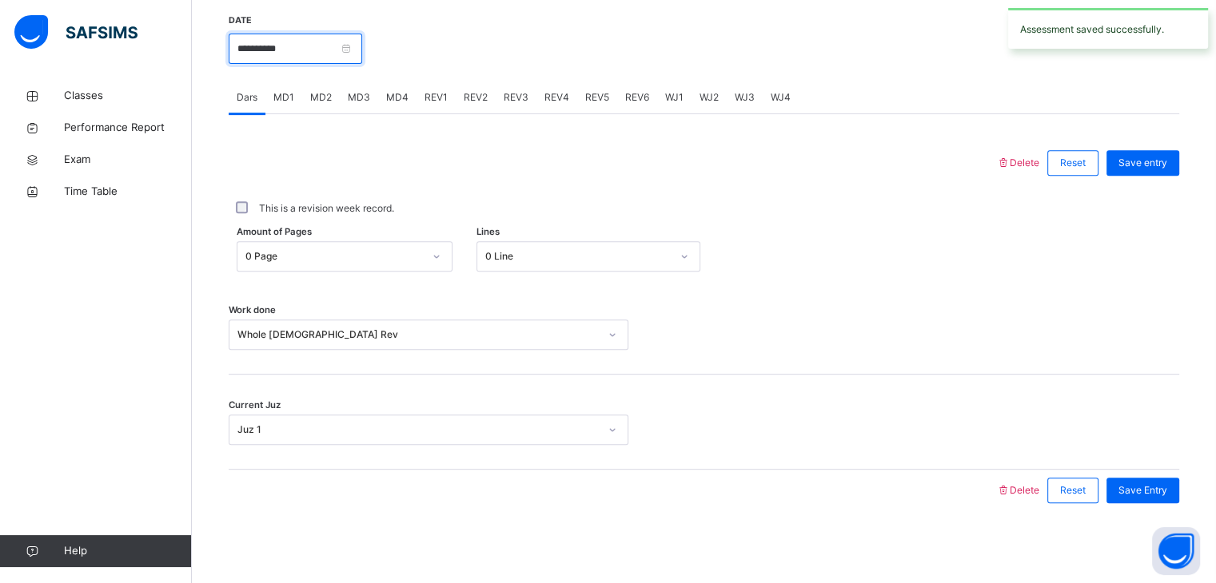
click at [348, 39] on input "**********" at bounding box center [295, 49] width 133 height 30
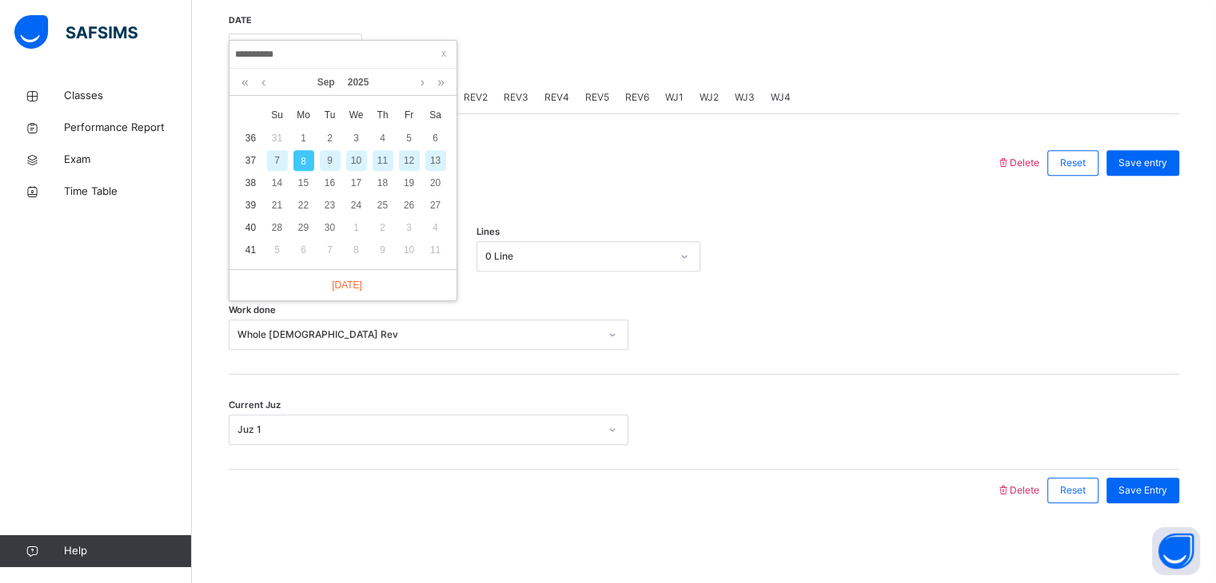
drag, startPoint x: 428, startPoint y: 135, endPoint x: 429, endPoint y: 147, distance: 12.0
click at [428, 139] on div "6" at bounding box center [435, 138] width 21 height 21
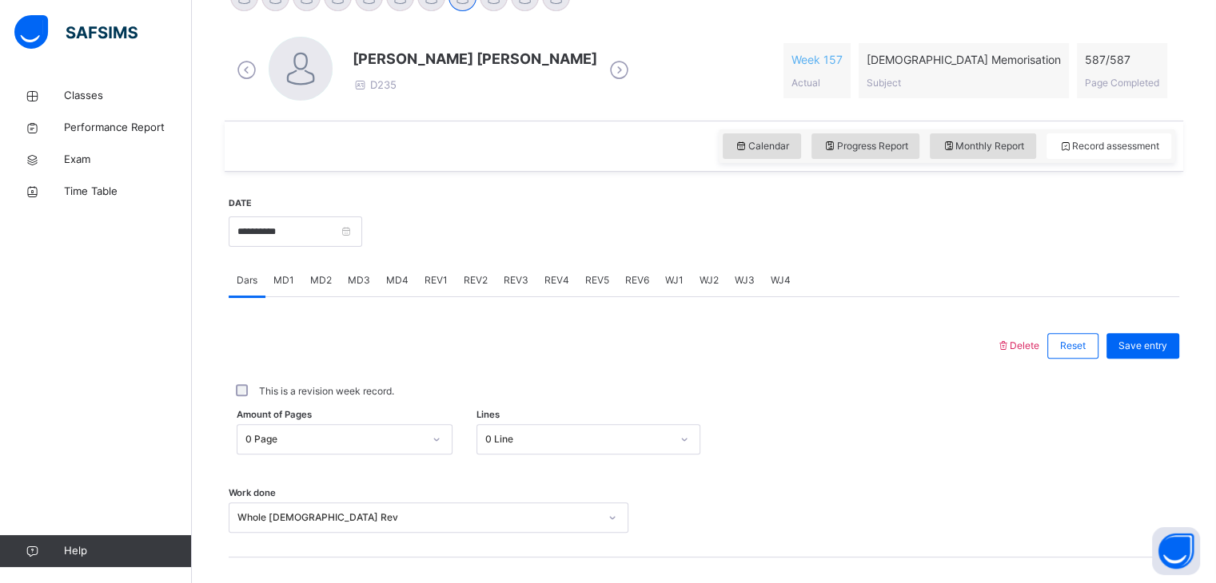
scroll to position [426, 0]
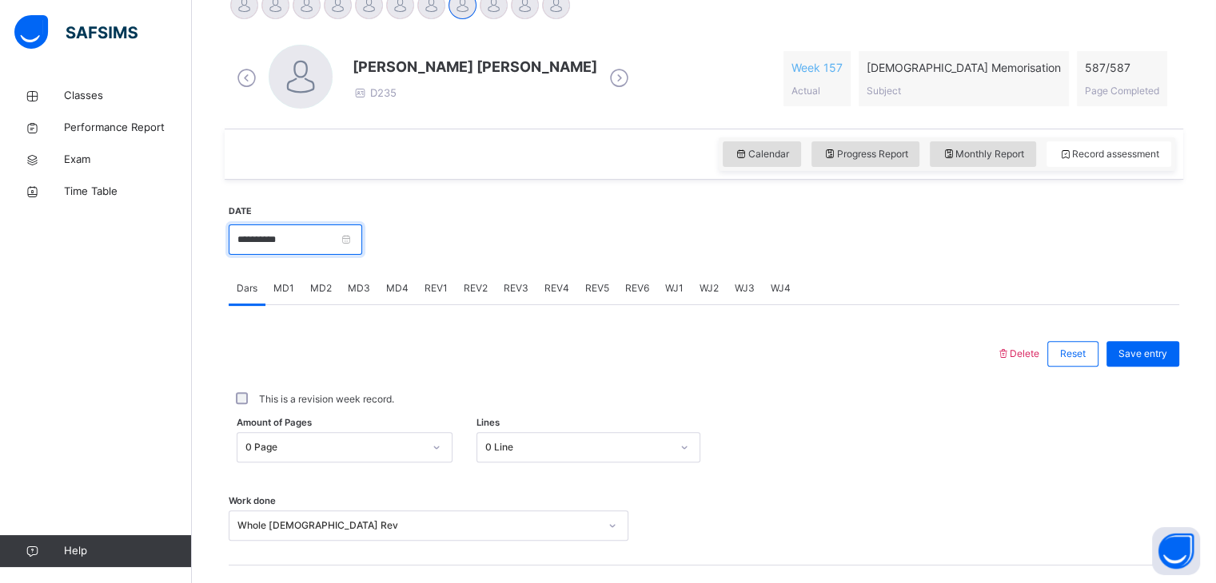
click at [354, 235] on input "**********" at bounding box center [295, 240] width 133 height 30
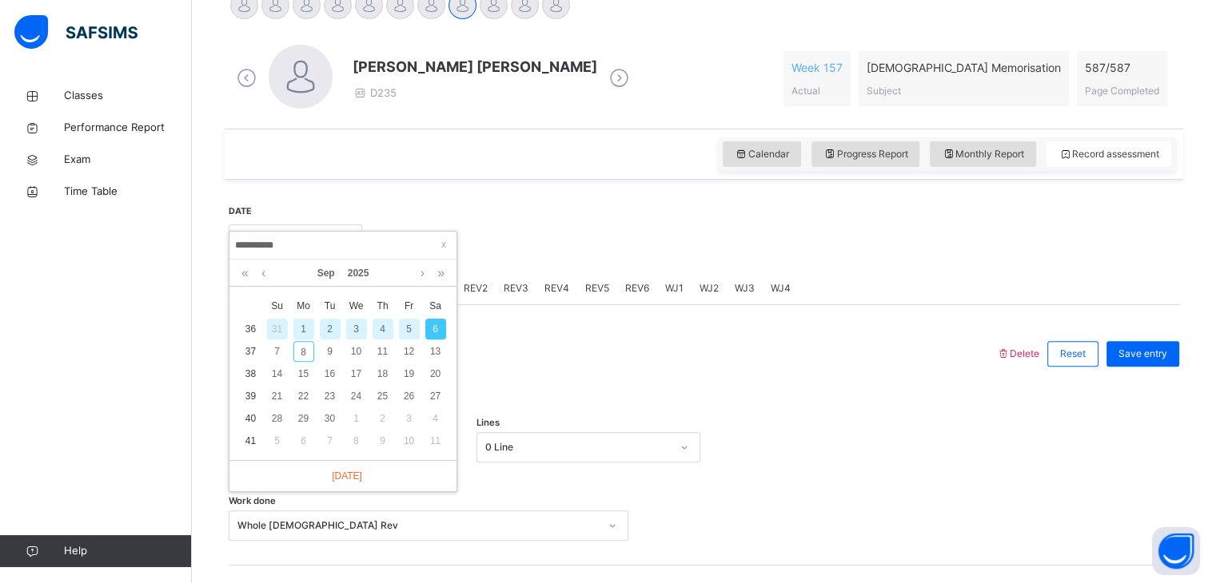
click at [405, 331] on div "5" at bounding box center [409, 329] width 21 height 21
type input "**********"
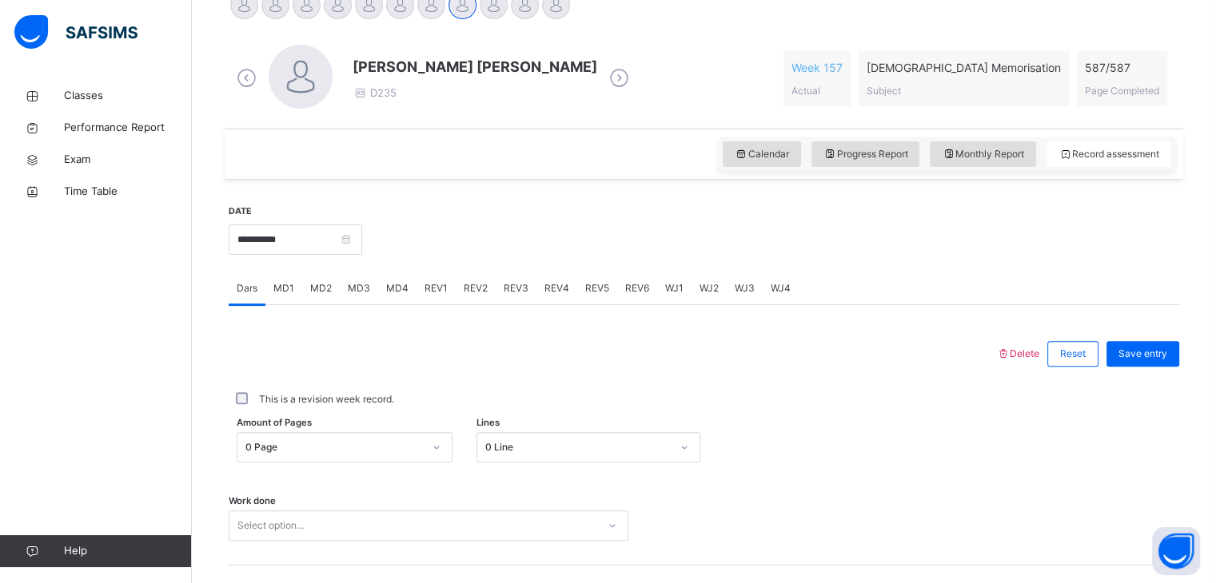
click at [377, 509] on div "Work done Select option..." at bounding box center [704, 518] width 950 height 95
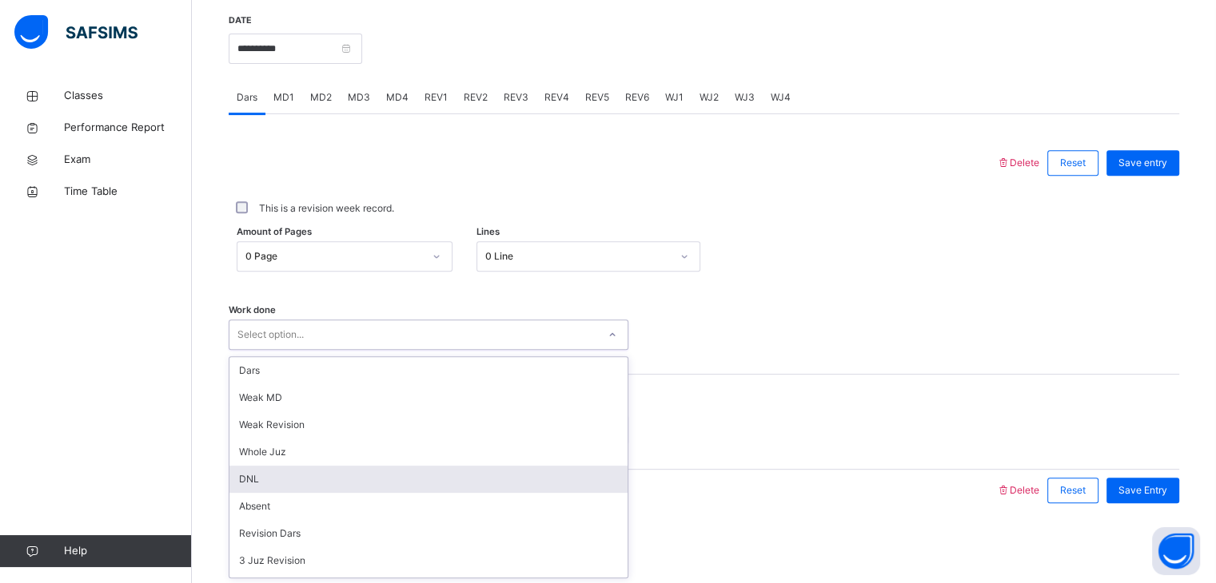
click at [372, 350] on div "option DNL focused, 5 of 16. 16 results available. Use Up and Down to choose op…" at bounding box center [429, 335] width 400 height 30
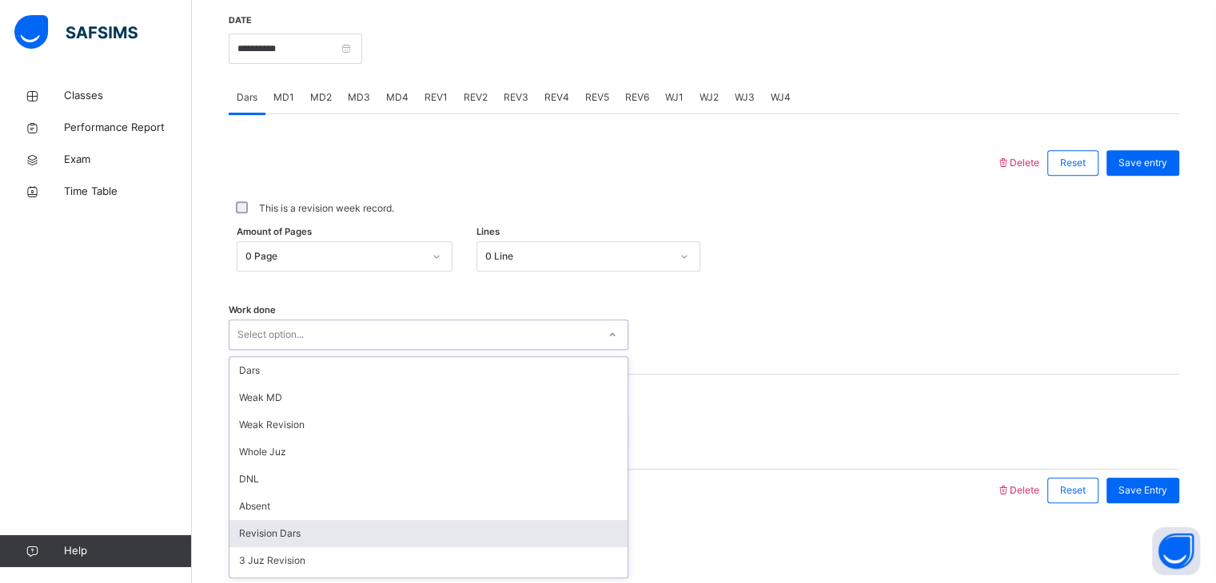
type input "*"
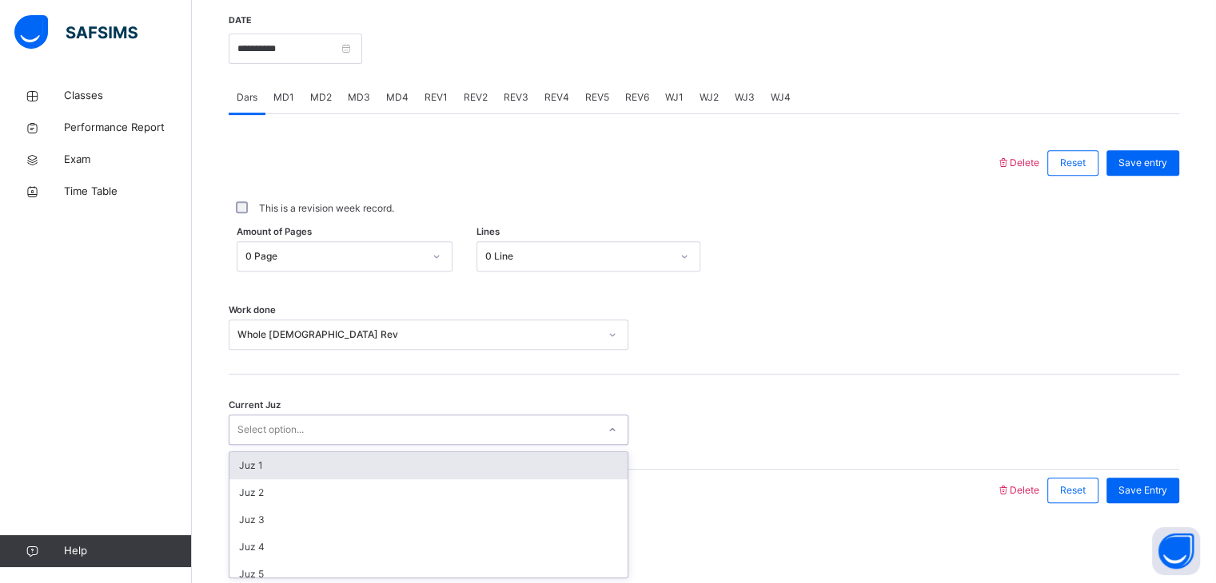
click at [336, 425] on div "Select option..." at bounding box center [413, 430] width 368 height 25
click at [289, 471] on div "Juz 1" at bounding box center [428, 465] width 398 height 27
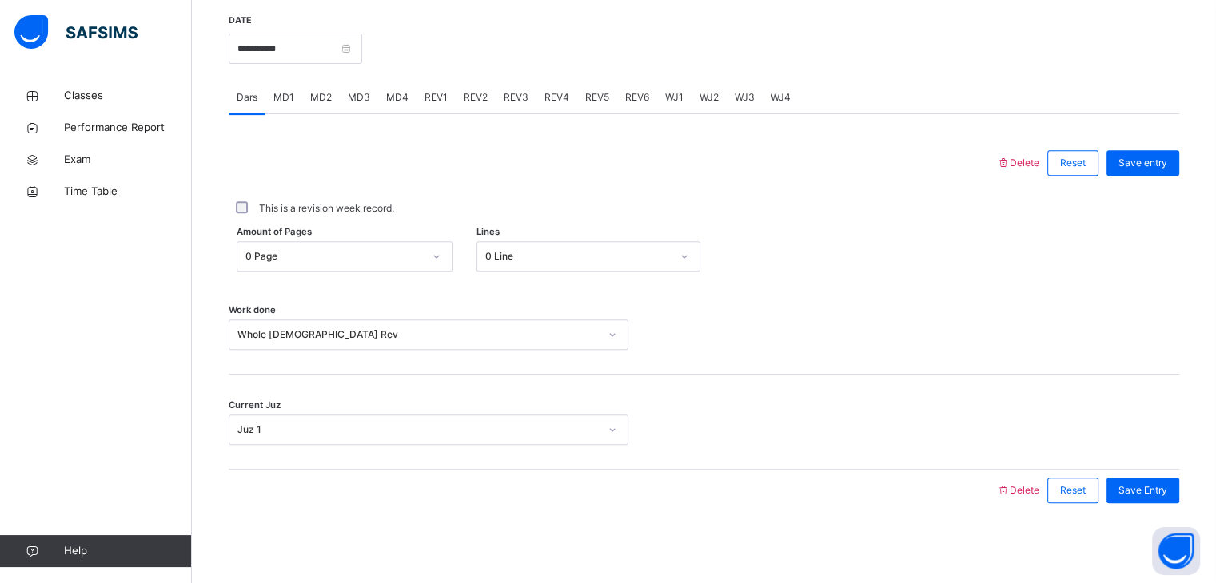
click at [289, 466] on div "Current Juz Juz 1" at bounding box center [704, 422] width 950 height 95
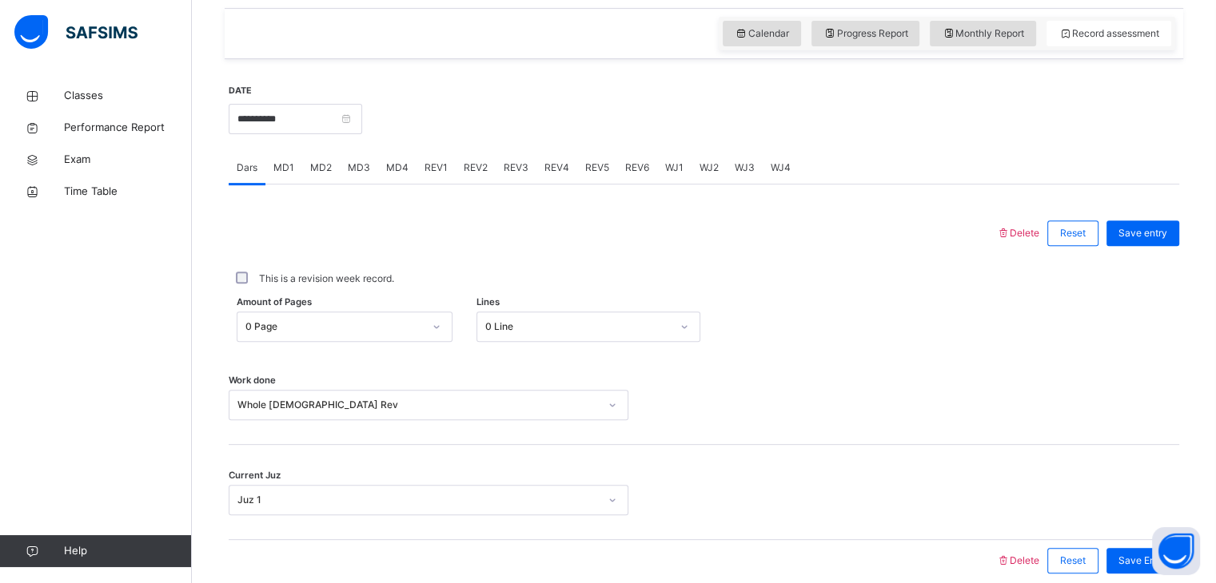
click at [1177, 484] on div "Current Juz Juz 1" at bounding box center [704, 492] width 950 height 95
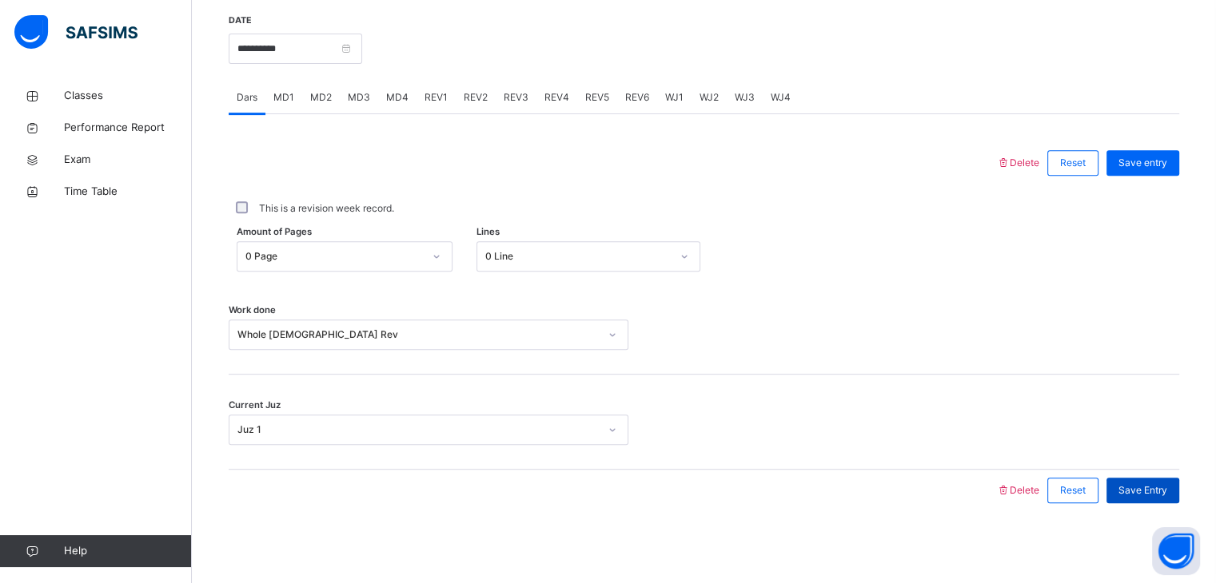
click at [1139, 495] on span "Save Entry" at bounding box center [1142, 491] width 49 height 14
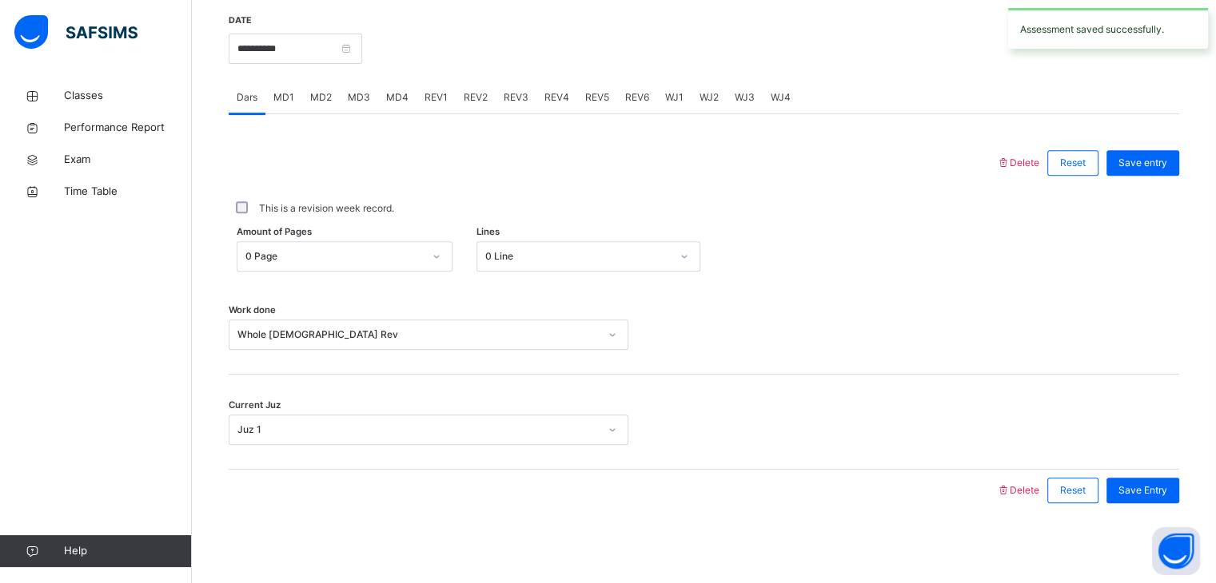
click at [349, 62] on div "**********" at bounding box center [295, 47] width 133 height 69
click at [348, 54] on input "**********" at bounding box center [295, 49] width 133 height 30
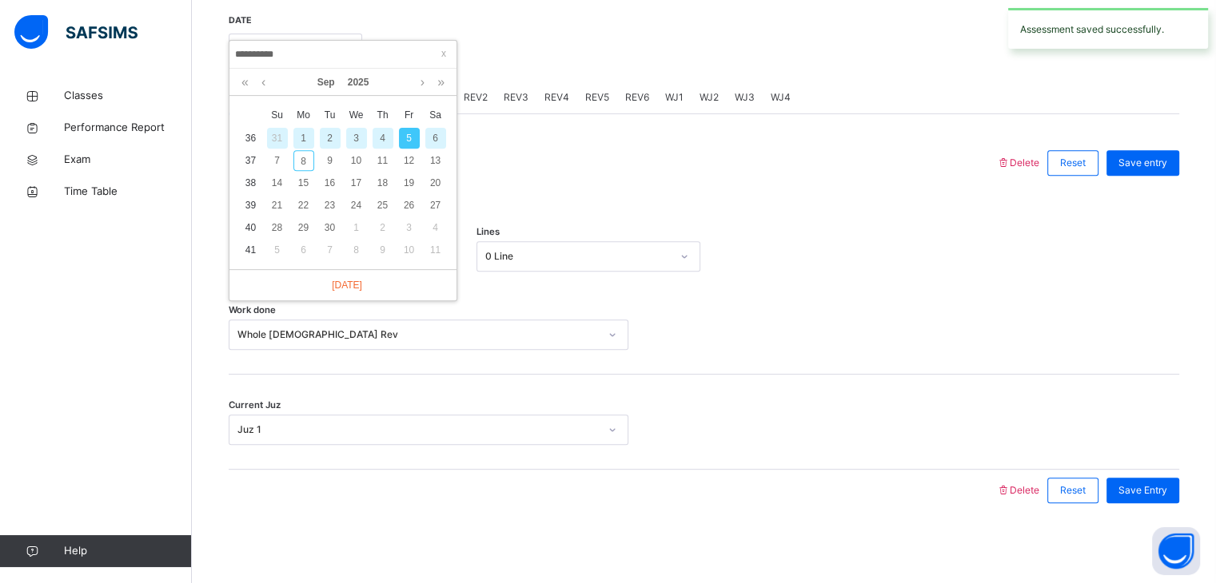
click at [388, 145] on div "4" at bounding box center [382, 138] width 21 height 21
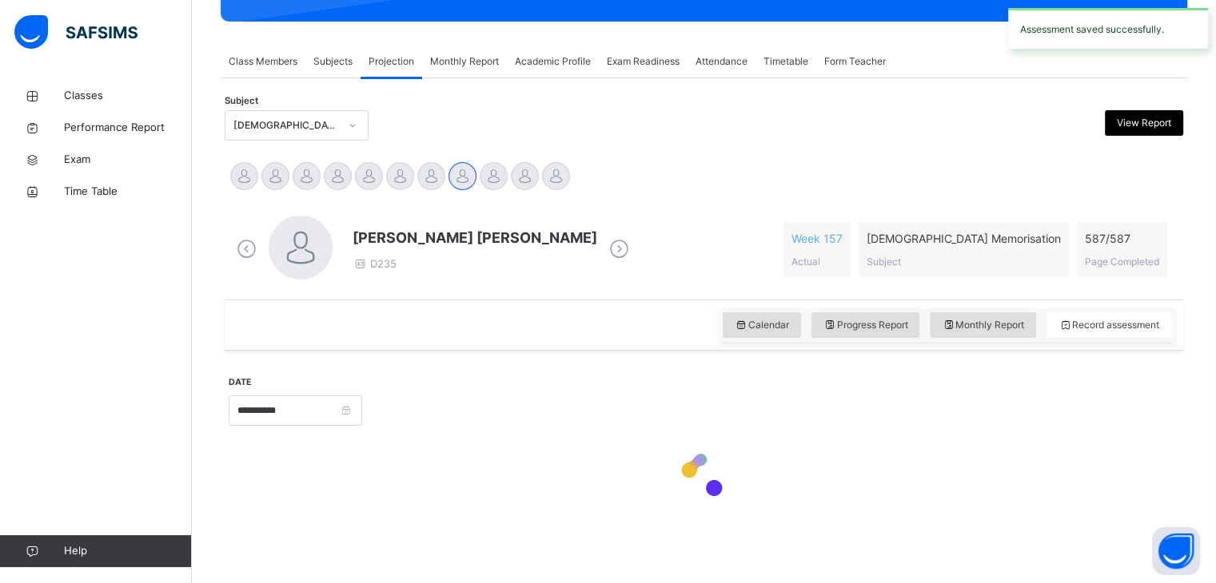
click at [382, 142] on div "Subject [DEMOGRAPHIC_DATA] Memorisation (008) View Report" at bounding box center [704, 125] width 958 height 46
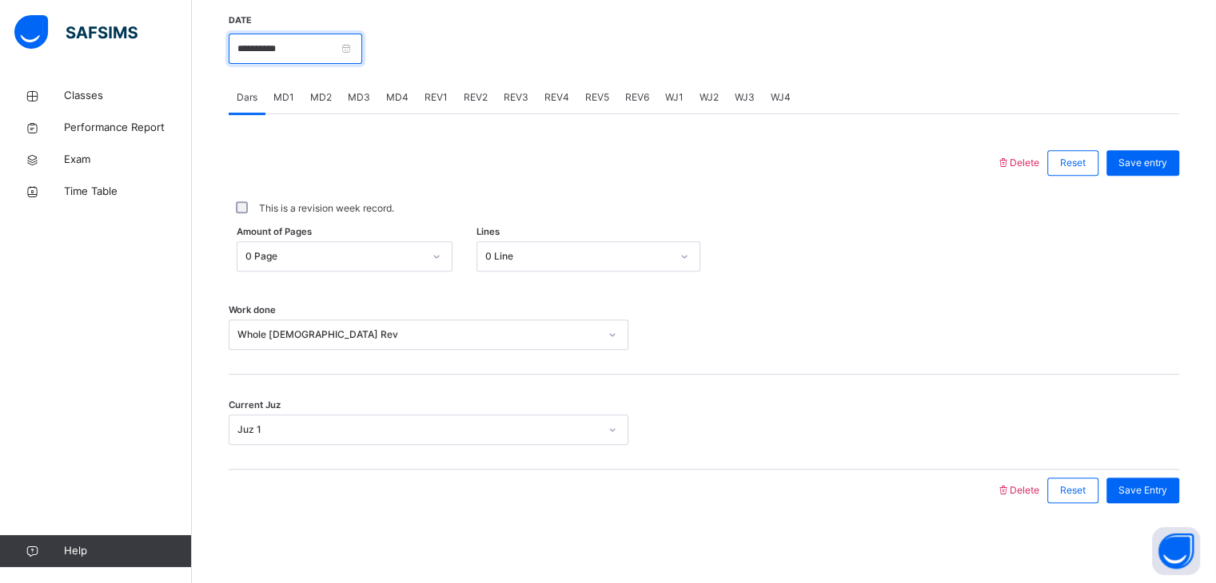
click at [307, 43] on input "**********" at bounding box center [295, 49] width 133 height 30
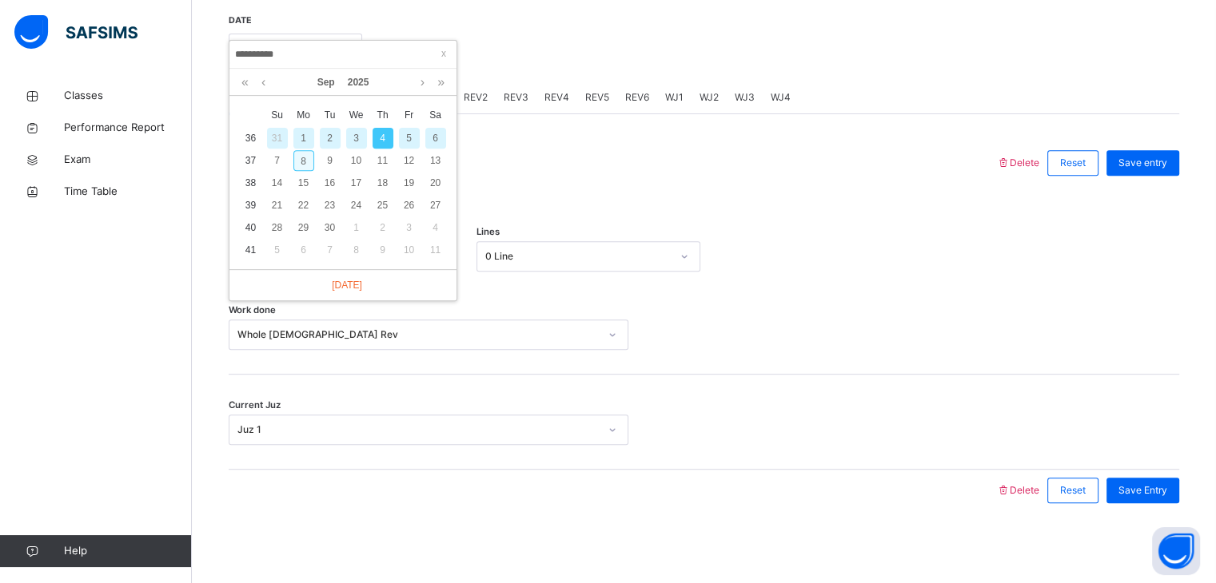
click at [304, 159] on div "8" at bounding box center [303, 160] width 21 height 21
type input "**********"
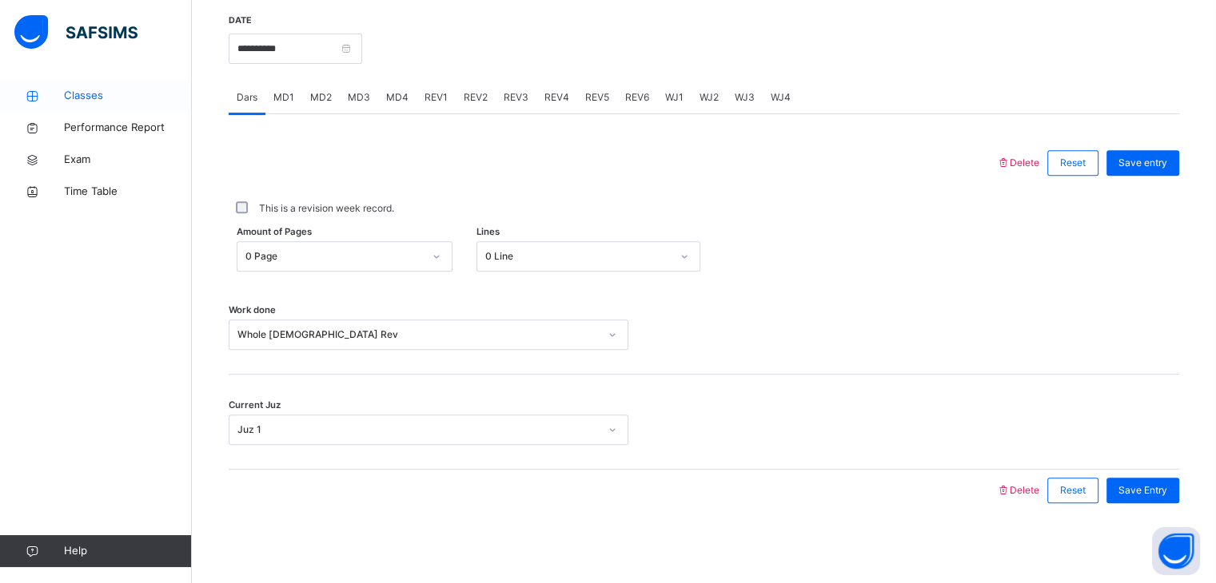
click at [46, 84] on link "Classes" at bounding box center [96, 96] width 192 height 32
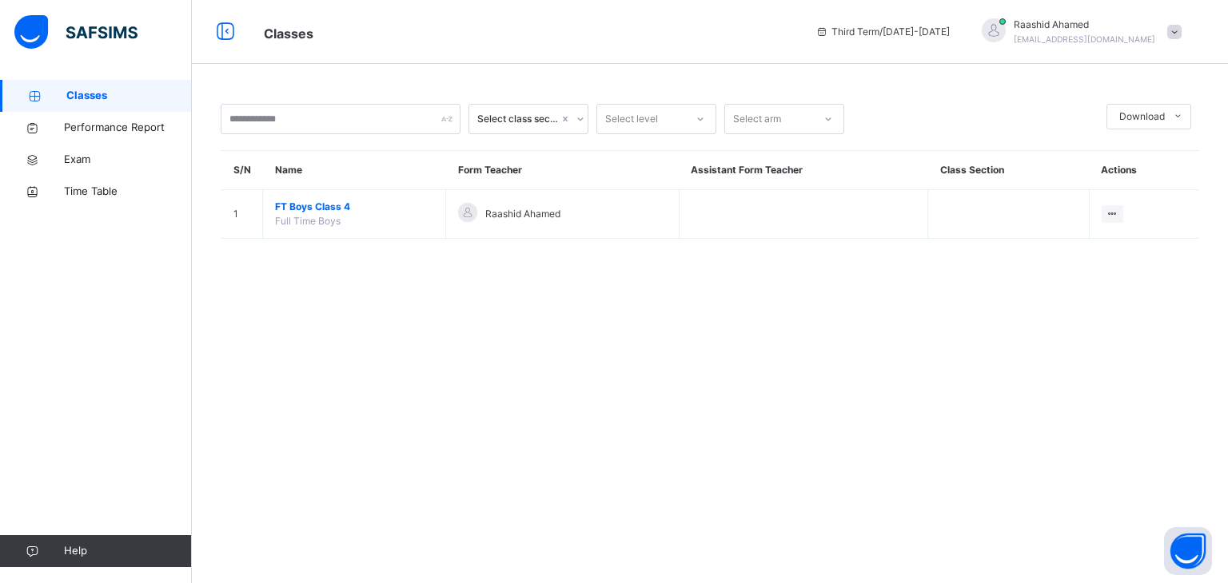
click at [665, 304] on div "Select class section Select level Select arm Download Pdf Report Excel Report S…" at bounding box center [710, 291] width 1036 height 583
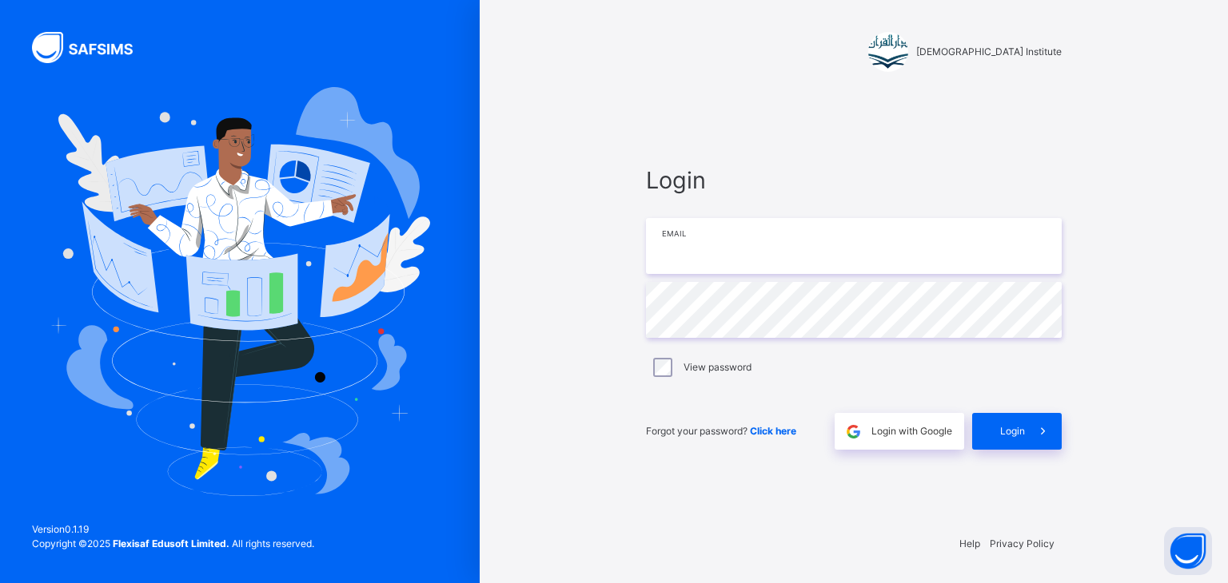
type input "**********"
